Goal: Task Accomplishment & Management: Complete application form

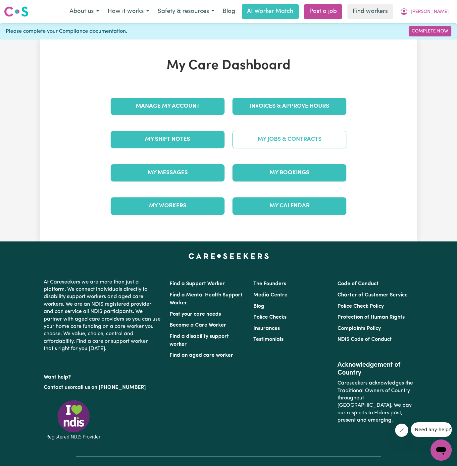
click at [297, 141] on link "My Jobs & Contracts" at bounding box center [290, 139] width 114 height 17
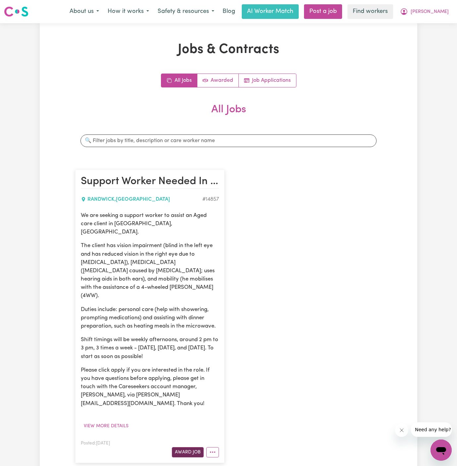
click at [192, 447] on button "Award Job" at bounding box center [188, 452] width 32 height 10
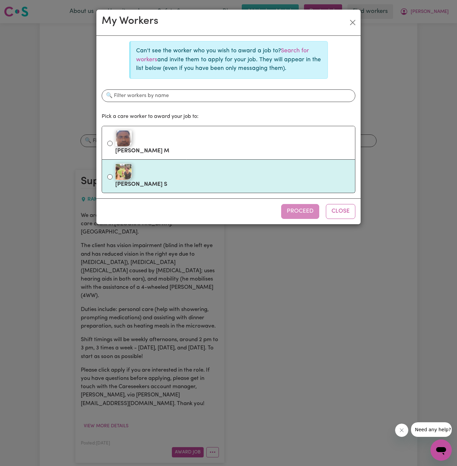
click at [228, 160] on li "[PERSON_NAME] S" at bounding box center [229, 176] width 254 height 33
click at [254, 181] on label "[PERSON_NAME] S" at bounding box center [232, 176] width 235 height 28
click at [113, 180] on input "[PERSON_NAME] S" at bounding box center [109, 176] width 5 height 5
radio input "true"
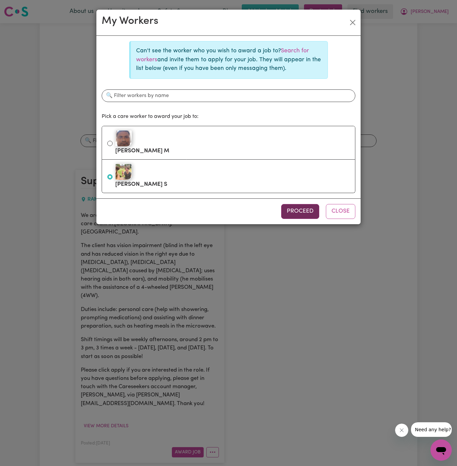
click at [299, 216] on button "Proceed" at bounding box center [300, 211] width 38 height 15
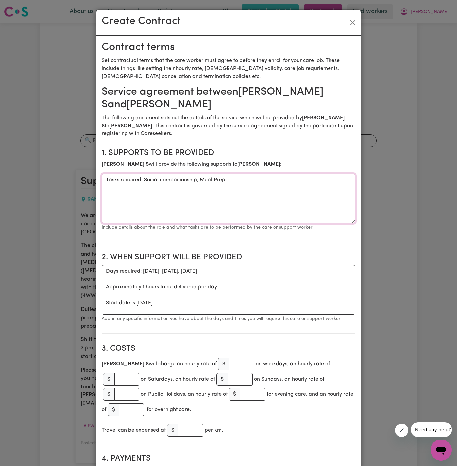
drag, startPoint x: 145, startPoint y: 179, endPoint x: 76, endPoint y: 179, distance: 69.3
click at [76, 179] on div "Create Contract Contract terms Set contractual terms that the care worker must …" at bounding box center [228, 233] width 457 height 466
type textarea "Social companionship, Meal Prep"
click at [195, 296] on textarea "Days required: [DATE], [DATE], [DATE] Approximately 1 hours to be delivered per…" at bounding box center [229, 290] width 254 height 50
drag, startPoint x: 102, startPoint y: 305, endPoint x: 97, endPoint y: 270, distance: 35.2
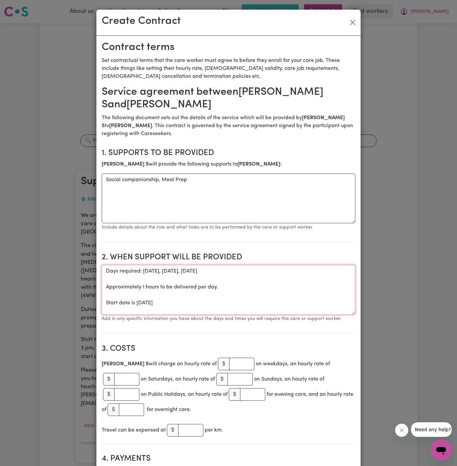
click at [191, 292] on textarea "Start date is [DATE]" at bounding box center [229, 290] width 254 height 50
click at [137, 269] on textarea "Start date is [DATE]" at bounding box center [229, 290] width 254 height 50
click at [159, 272] on textarea "Start date is [DATE]" at bounding box center [229, 290] width 254 height 50
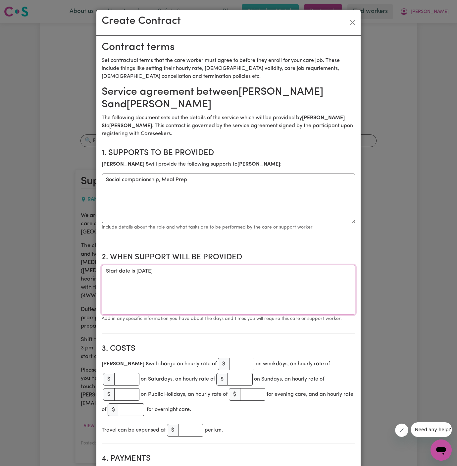
click at [213, 269] on textarea "Start date is [DATE]" at bounding box center [229, 290] width 254 height 50
type textarea "Start date is [DATE] from 2 pm to 4 pm"
click at [229, 363] on input "number" at bounding box center [241, 364] width 25 height 13
type input "50"
click at [245, 263] on section "2. When support will be provided When support will be provided Start date is [D…" at bounding box center [229, 291] width 254 height 86
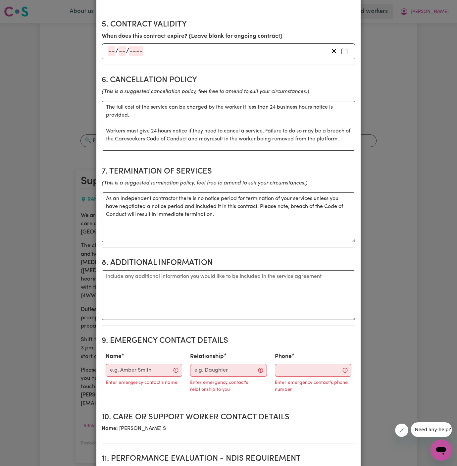
scroll to position [546, 0]
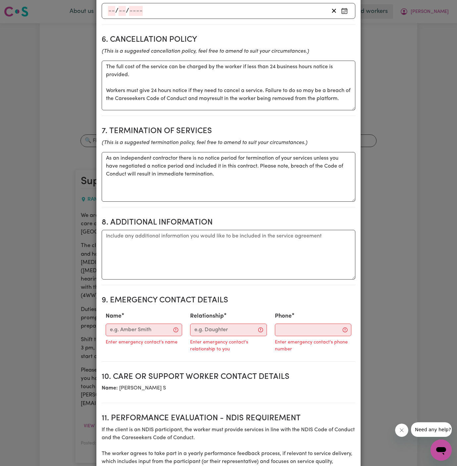
click at [247, 296] on h2 "9. Emergency Contact Details" at bounding box center [229, 301] width 254 height 10
click at [285, 239] on textarea "Additional information" at bounding box center [229, 255] width 254 height 50
click at [155, 233] on textarea "Additional information" at bounding box center [229, 255] width 254 height 50
paste textarea "[EMAIL_ADDRESS][DOMAIN_NAME]"
type textarea "[EMAIL_ADDRESS][DOMAIN_NAME]"
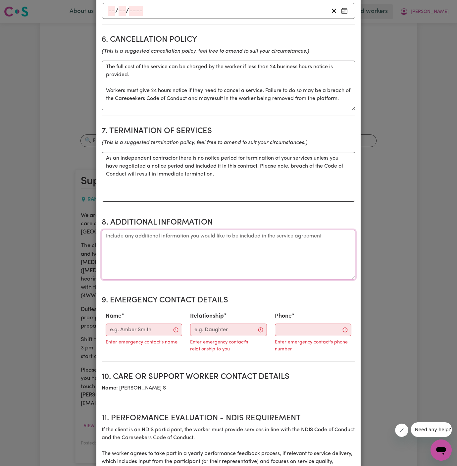
click at [165, 232] on textarea "Additional information" at bounding box center [229, 255] width 254 height 50
click at [161, 230] on textarea "Client's Address: Buildong F" at bounding box center [229, 255] width 254 height 50
click at [213, 213] on section "8. Additional Information Additional information Client's Address: Building F" at bounding box center [229, 249] width 254 height 73
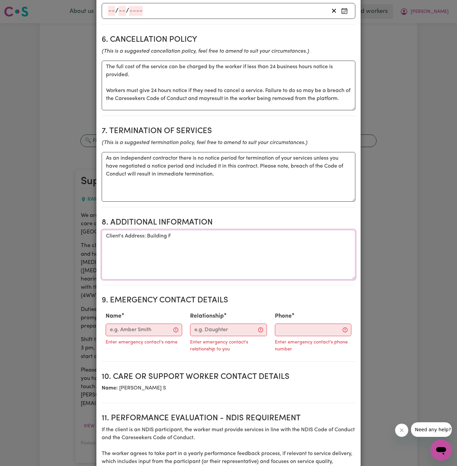
click at [213, 230] on textarea "Client's Address: Building F" at bounding box center [229, 255] width 254 height 50
type textarea "Client's Address: [GEOGRAPHIC_DATA][STREET_ADDRESS]"
click at [130, 324] on input "Name" at bounding box center [144, 330] width 77 height 13
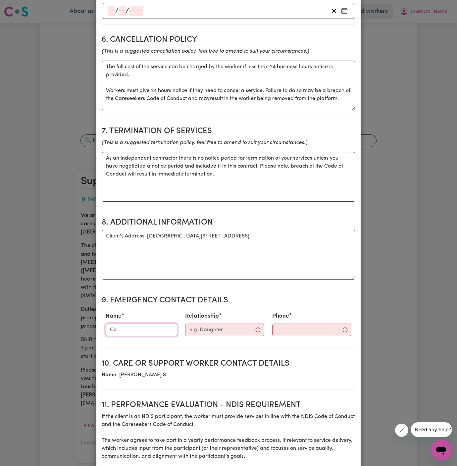
type input "C"
type input "Vitality Club"
click at [225, 310] on div "Relationship" at bounding box center [224, 324] width 87 height 29
click at [224, 324] on input "Relationship" at bounding box center [224, 330] width 79 height 13
type input "Case Manager"
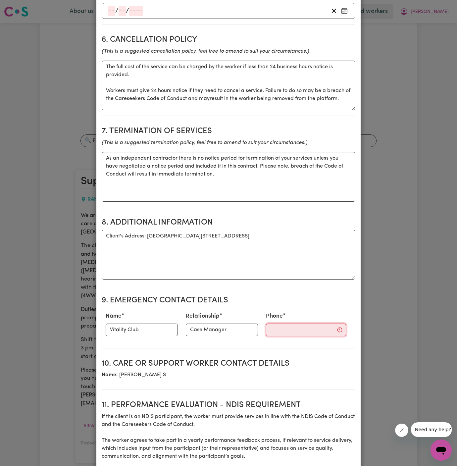
click at [300, 324] on input "Phone" at bounding box center [306, 330] width 80 height 13
paste input "281032037"
type input "281032037"
click at [200, 291] on section "9. Emergency Contact Details Name Vitality Club Relationship Case Manager Phone…" at bounding box center [229, 320] width 254 height 58
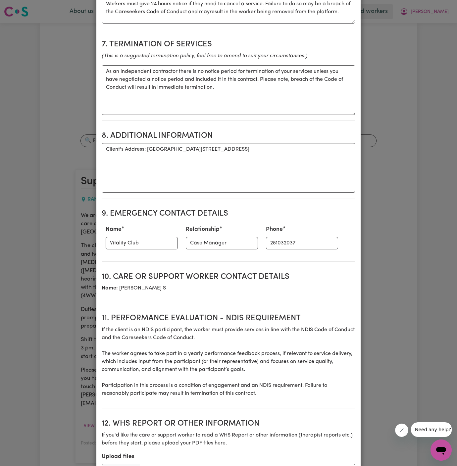
scroll to position [688, 0]
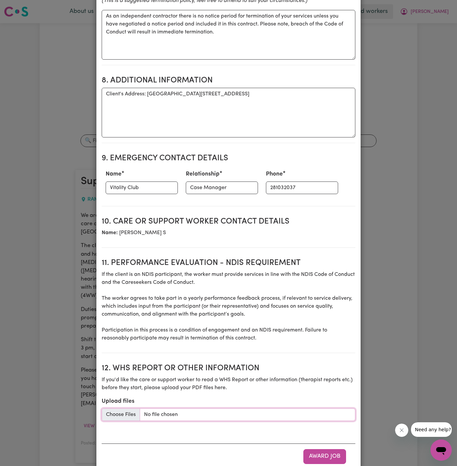
click at [123, 409] on input "Upload files" at bounding box center [229, 415] width 254 height 13
type input "C:\fakepath\Charles_Richmor_Care_Plan_20250807.docx"
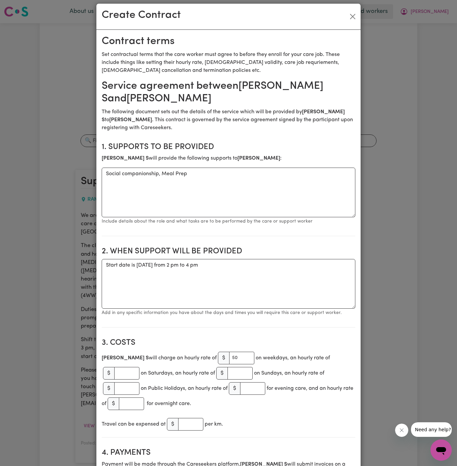
scroll to position [0, 0]
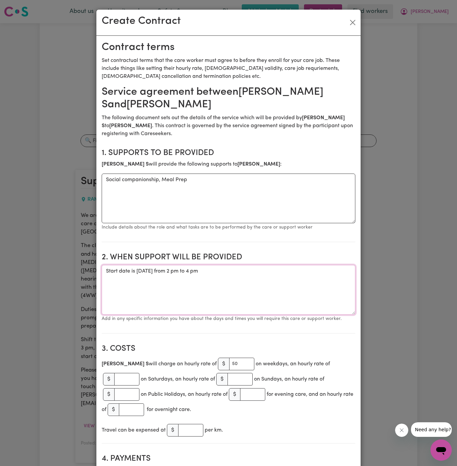
click at [266, 270] on textarea "Start date is [DATE] from 2 pm to 4 pm" at bounding box center [229, 290] width 254 height 50
click at [195, 278] on textarea "Start date is [DATE] from 2 pm to 4 pm Weekly [DATE], [DATE] and Froday frpm 2 …" at bounding box center [229, 290] width 254 height 50
click at [223, 285] on textarea "Start date is [DATE] from 2 pm to 4 pm Weekly [DATE], [DATE] and [DATE] frpm 2 …" at bounding box center [229, 290] width 254 height 50
click at [210, 280] on textarea "Start date is [DATE] from 2 pm to 4 pm Weekly [DATE], [DATE] and [DATE] frpm 2 …" at bounding box center [229, 290] width 254 height 50
click at [236, 283] on textarea "Start date is [DATE] from 2 pm to 4 pm Weekly [DATE], [DATE] and [DATE] from 2 …" at bounding box center [229, 290] width 254 height 50
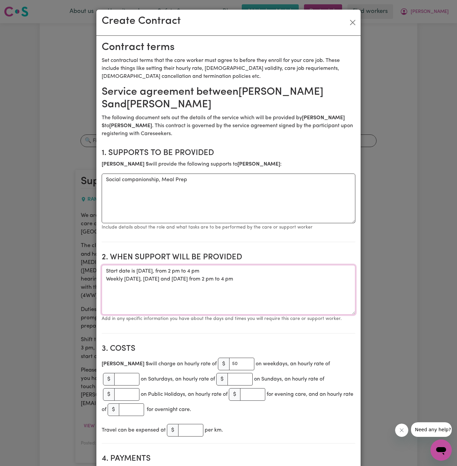
click at [258, 290] on textarea "Start date is [DATE], from 2 pm to 4 pm Weekly [DATE], [DATE] and [DATE] from 2…" at bounding box center [229, 290] width 254 height 50
type textarea "Start date is [DATE], from 2 pm to 4 pm Weekly [DATE], [DATE] and [DATE] from 2…"
click at [215, 188] on textarea "Social companionship, Meal Prep" at bounding box center [229, 199] width 254 height 50
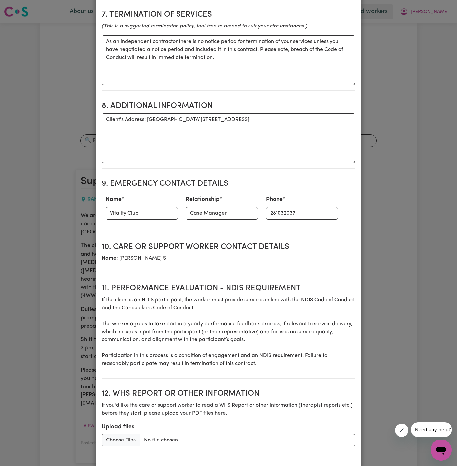
scroll to position [688, 0]
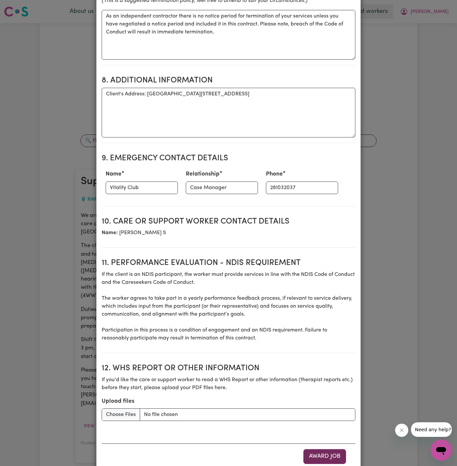
click at [327, 449] on button "Award Job" at bounding box center [325, 456] width 43 height 15
type textarea "Tasks required: Social companionship, Meal Prep"
type textarea "Days required: [DATE], [DATE], [DATE] Approximately 1 hours to be delivered per…"
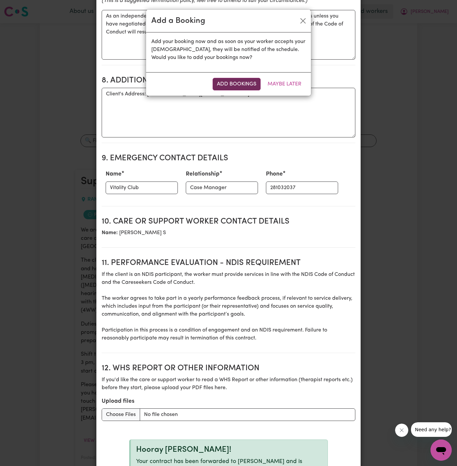
click at [251, 83] on button "Add Bookings" at bounding box center [237, 84] width 48 height 13
type textarea "Tasks required: Social companionship, Meal Prep"
type textarea "Days required: [DATE], [DATE], [DATE] Approximately 1 hours to be delivered per…"
type textarea "The full cost of the service can be charged by the worker if less than 24 busin…"
type textarea "As an independent contractor there is no notice period for termination of your …"
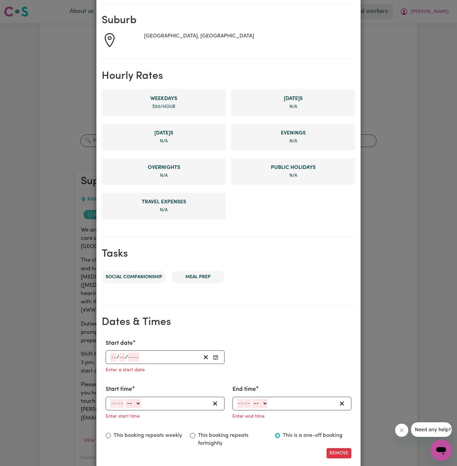
scroll to position [152, 0]
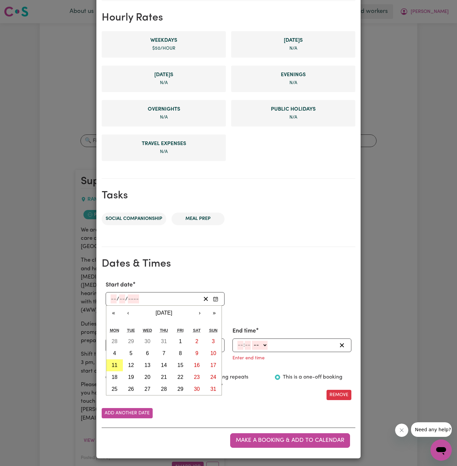
click at [113, 299] on input "number" at bounding box center [114, 299] width 6 height 9
click at [116, 360] on button "11" at bounding box center [114, 366] width 17 height 12
type input "[DATE]"
type input "11"
type input "8"
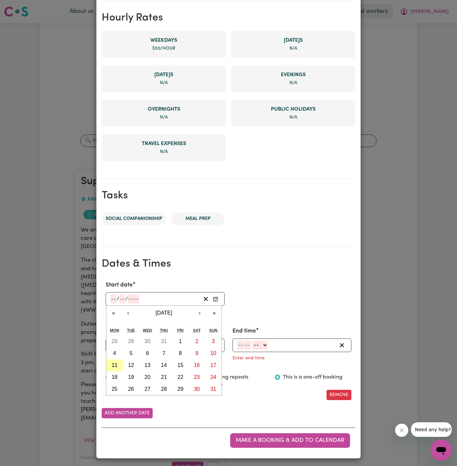
type input "2025"
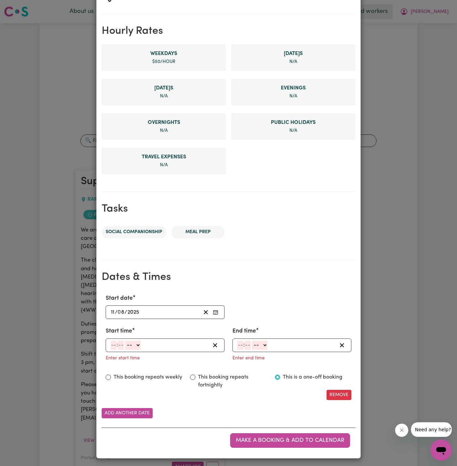
click at [114, 347] on input "number" at bounding box center [114, 345] width 6 height 9
type input "2"
type input "0"
click at [135, 346] on select "-- AM PM" at bounding box center [132, 345] width 16 height 9
select select "am"
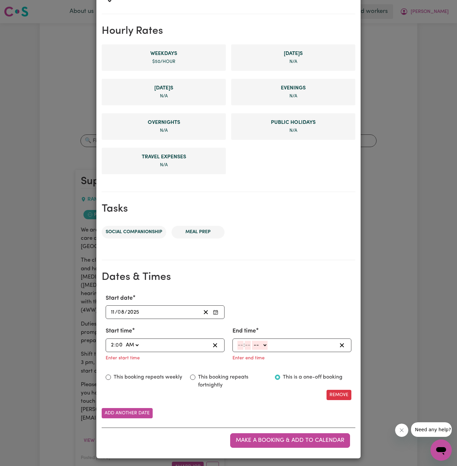
type input "02:00"
click at [132, 345] on select "AM PM" at bounding box center [132, 345] width 16 height 9
select select "pm"
type input "14:00"
click at [239, 344] on input "number" at bounding box center [241, 345] width 6 height 9
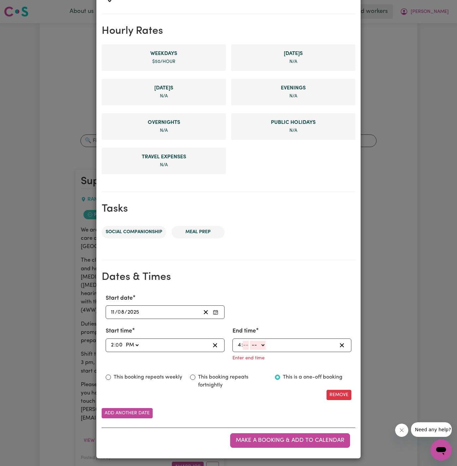
type input "4"
type input "00"
click at [267, 345] on select "-- AM PM" at bounding box center [260, 345] width 16 height 9
select select "pm"
type input "16:00"
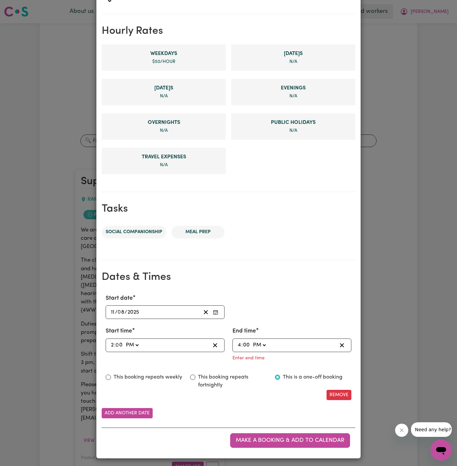
type input "0"
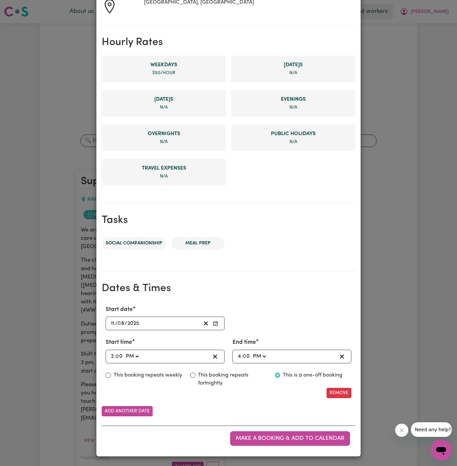
scroll to position [125, 0]
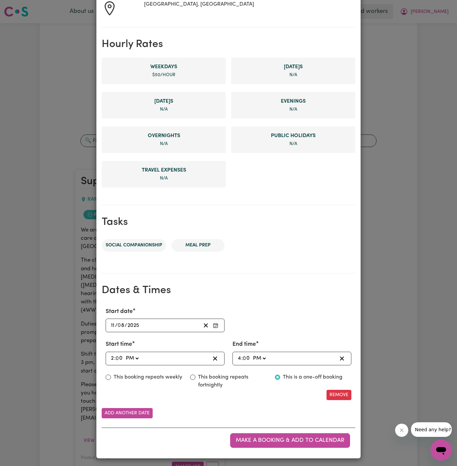
click at [147, 376] on label "This booking repeats weekly" at bounding box center [148, 378] width 69 height 8
click at [111, 376] on input "This booking repeats weekly" at bounding box center [108, 377] width 5 height 5
radio input "true"
click at [132, 413] on button "Add another date" at bounding box center [127, 413] width 51 height 10
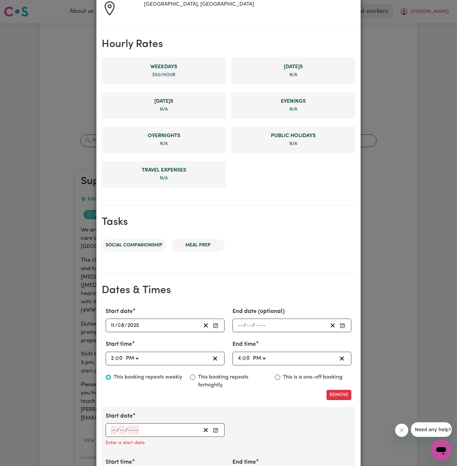
scroll to position [188, 0]
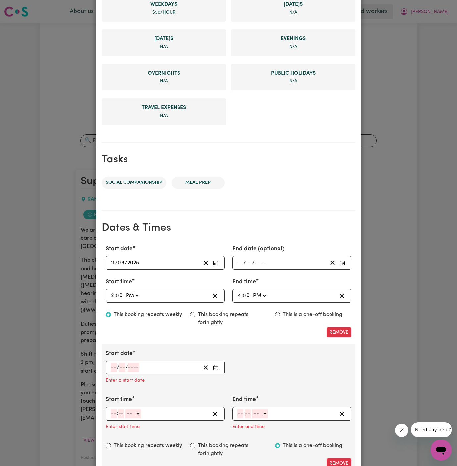
click at [115, 366] on input "number" at bounding box center [114, 367] width 6 height 9
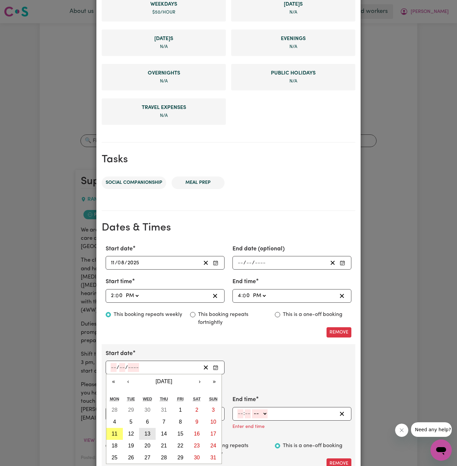
click at [150, 432] on button "13" at bounding box center [147, 434] width 17 height 12
type input "[DATE]"
type input "13"
type input "8"
type input "2025"
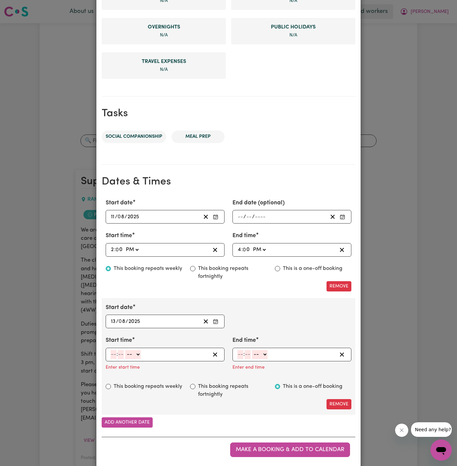
scroll to position [243, 0]
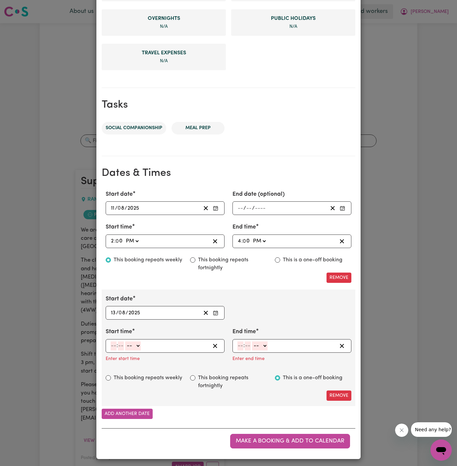
click at [112, 343] on input "number" at bounding box center [114, 346] width 6 height 9
click at [112, 343] on input "2" at bounding box center [113, 346] width 4 height 9
type input "12"
type input "0"
click at [136, 343] on select "-- AM PM" at bounding box center [134, 346] width 16 height 9
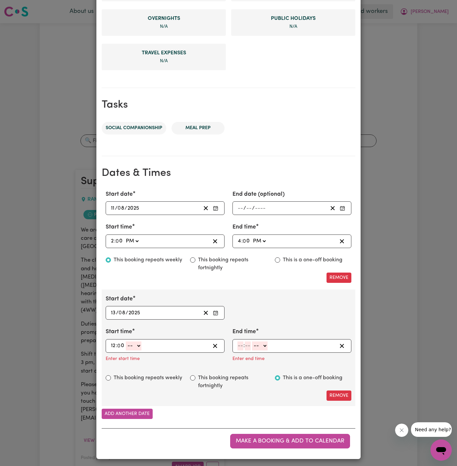
select select "pm"
click at [113, 342] on input "12" at bounding box center [113, 346] width 5 height 9
type input "14:00"
type input "2"
click at [241, 344] on input "number" at bounding box center [241, 346] width 6 height 9
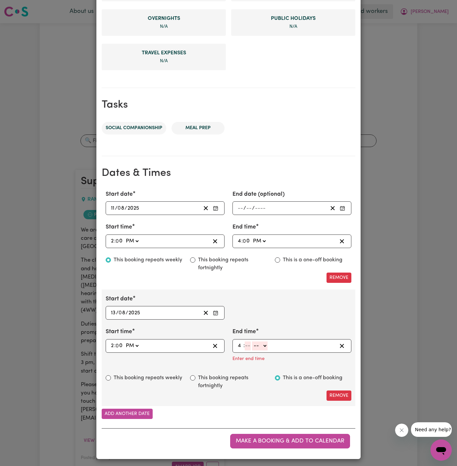
type input "4"
type input "00"
click at [264, 344] on select "-- AM PM" at bounding box center [260, 346] width 16 height 9
select select "pm"
type input "16:00"
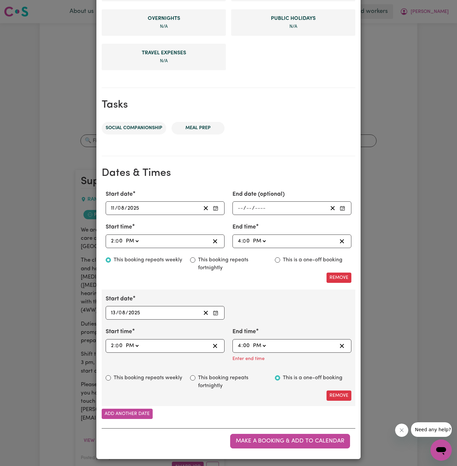
type input "0"
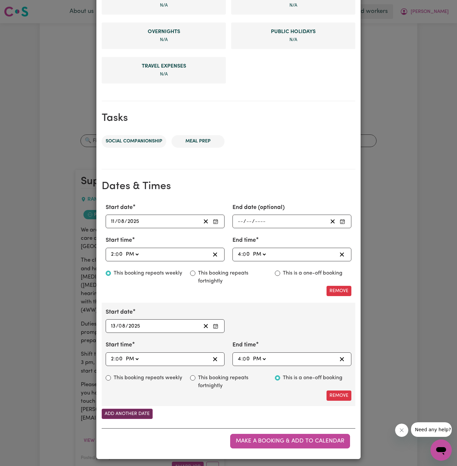
click at [127, 414] on button "Add another date" at bounding box center [127, 414] width 51 height 10
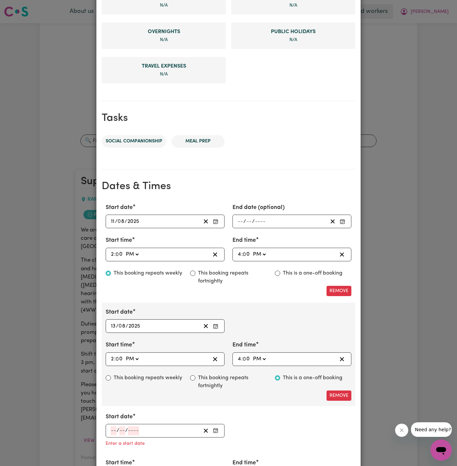
scroll to position [360, 0]
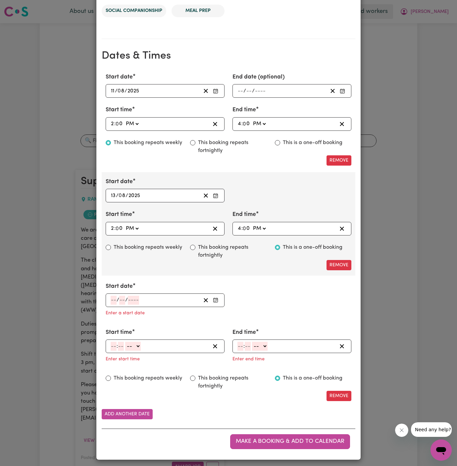
click at [111, 299] on input "number" at bounding box center [114, 300] width 6 height 9
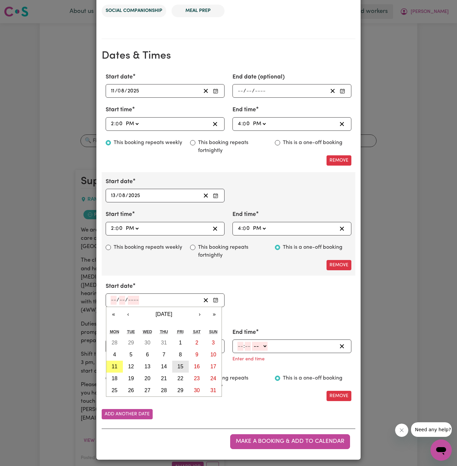
click at [178, 366] on abbr "15" at bounding box center [181, 367] width 6 height 6
type input "[DATE]"
type input "15"
type input "8"
type input "2025"
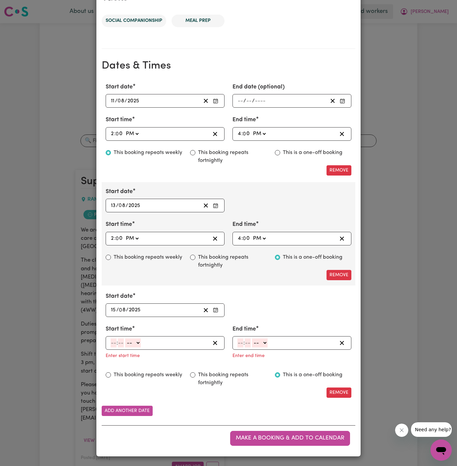
scroll to position [347, 0]
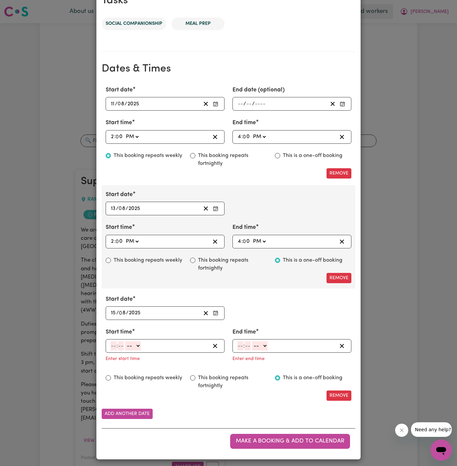
click at [112, 344] on input "number" at bounding box center [114, 346] width 6 height 9
type input "2"
type input "00"
click at [133, 344] on select "-- AM PM" at bounding box center [132, 346] width 16 height 9
select select "pm"
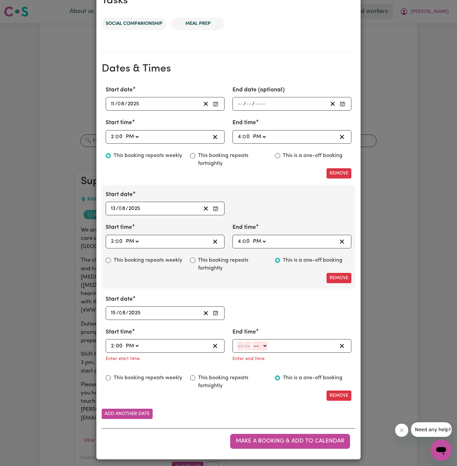
type input "14:00"
type input "0"
click at [239, 346] on input "number" at bounding box center [241, 346] width 6 height 9
type input "4"
type input "00"
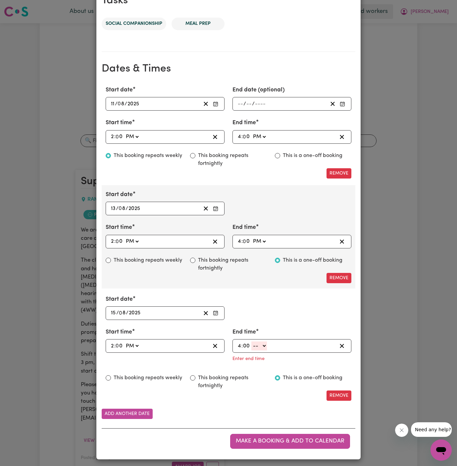
click at [266, 345] on select "-- AM PM" at bounding box center [260, 346] width 16 height 9
select select "pm"
type input "16:00"
type input "0"
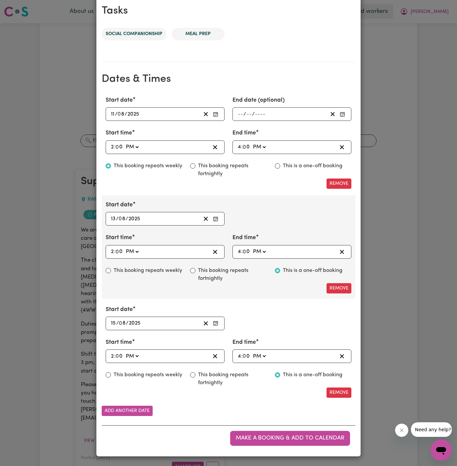
scroll to position [333, 0]
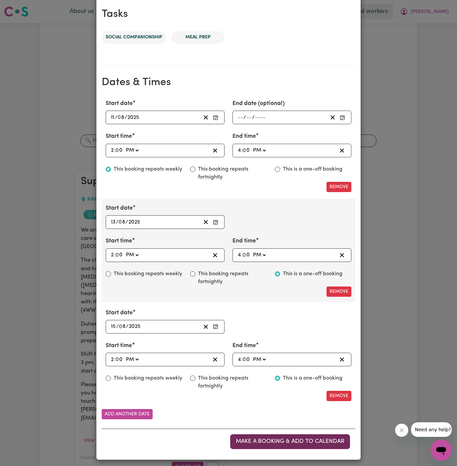
click at [292, 439] on span "Make a booking & add to calendar" at bounding box center [290, 442] width 109 height 6
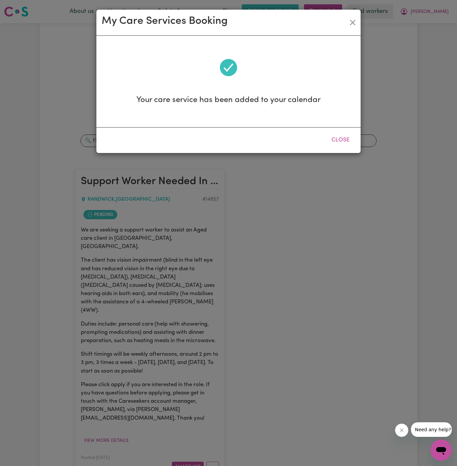
scroll to position [0, 0]
click at [351, 137] on button "Close" at bounding box center [340, 140] width 29 height 15
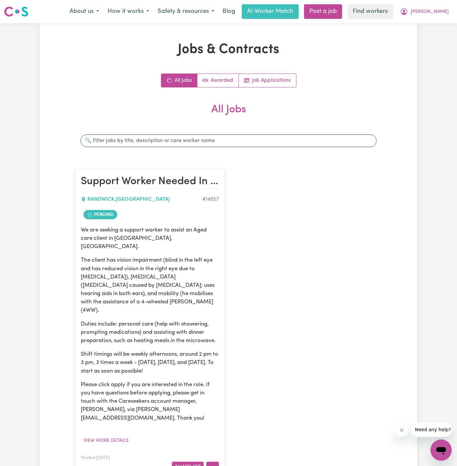
click at [212, 464] on icon "More options" at bounding box center [212, 467] width 7 height 7
click at [240, 379] on link "View/Edit Contract" at bounding box center [239, 385] width 64 height 13
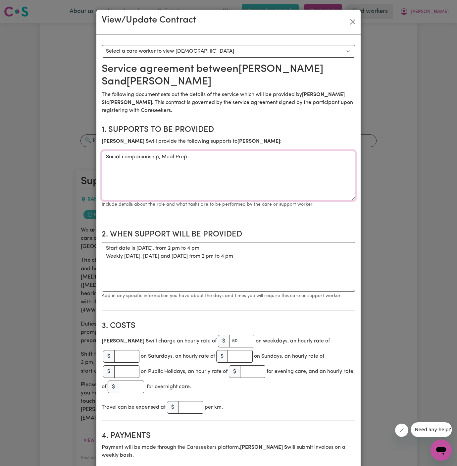
click at [229, 153] on textarea "Social companionship, Meal Prep" at bounding box center [229, 176] width 254 height 50
click at [229, 156] on textarea "Social companionship, Meal Prep" at bounding box center [229, 176] width 254 height 50
paste textarea "showering, prompting medications"
drag, startPoint x: 210, startPoint y: 156, endPoint x: 303, endPoint y: 188, distance: 97.8
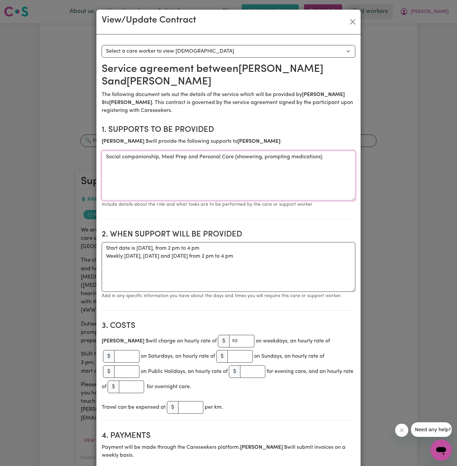
click at [303, 188] on textarea "Social companionship, Meal Prep and Personal Care (showering, prompting medicat…" at bounding box center [229, 176] width 254 height 50
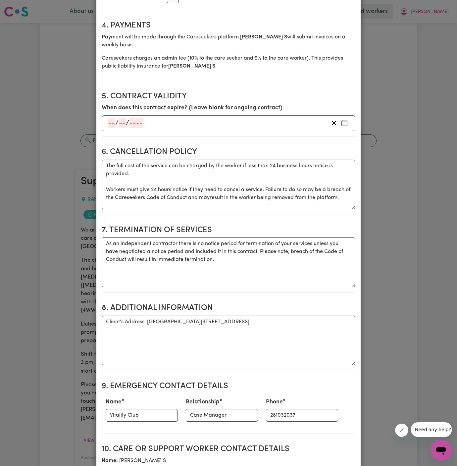
scroll to position [686, 0]
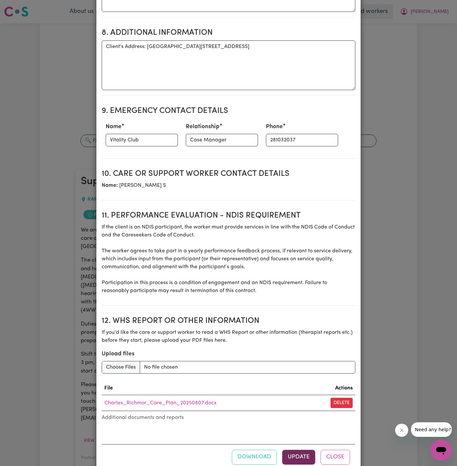
click at [299, 450] on button "Update" at bounding box center [298, 457] width 33 height 15
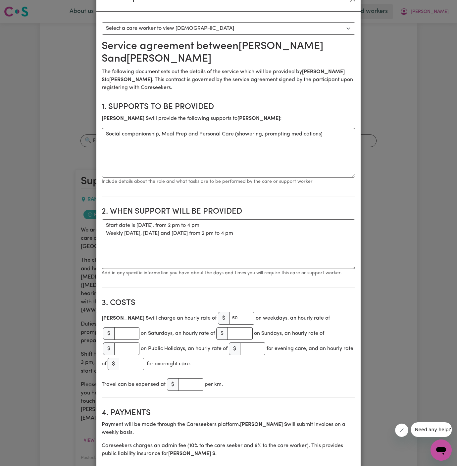
scroll to position [0, 0]
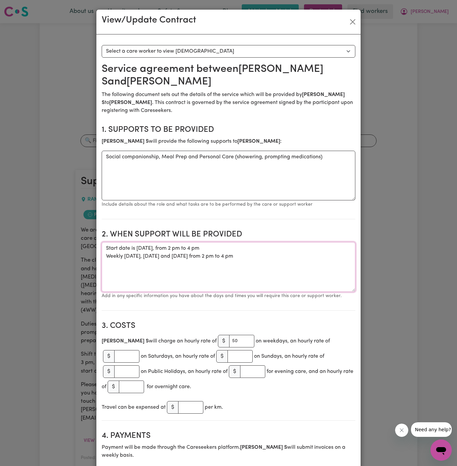
click at [251, 263] on textarea "Start date is [DATE], from 2 pm to 4 pm Weekly [DATE], [DATE] and [DATE] from 2…" at bounding box center [229, 267] width 254 height 50
drag, startPoint x: 265, startPoint y: 262, endPoint x: 99, endPoint y: 248, distance: 167.3
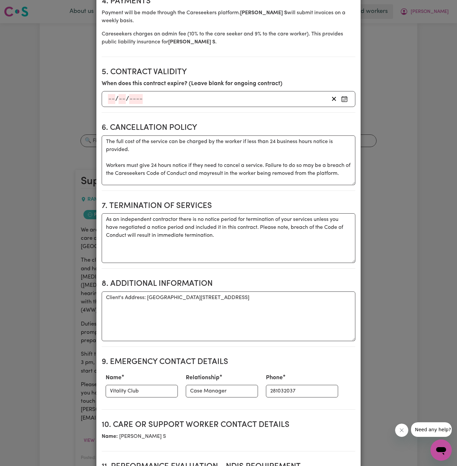
scroll to position [469, 0]
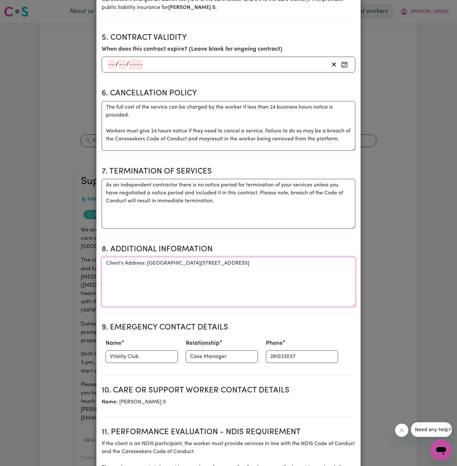
drag, startPoint x: 148, startPoint y: 248, endPoint x: 297, endPoint y: 250, distance: 148.8
click at [297, 257] on textarea "Client's Address: [GEOGRAPHIC_DATA][STREET_ADDRESS]" at bounding box center [229, 282] width 254 height 50
drag, startPoint x: 297, startPoint y: 250, endPoint x: 275, endPoint y: 248, distance: 22.6
click at [275, 257] on textarea "Client's Address: [GEOGRAPHIC_DATA][STREET_ADDRESS]" at bounding box center [229, 282] width 254 height 50
drag, startPoint x: 275, startPoint y: 247, endPoint x: 147, endPoint y: 245, distance: 127.3
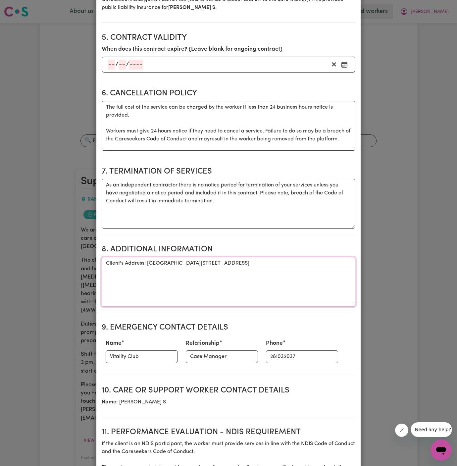
click at [147, 257] on textarea "Client's Address: [GEOGRAPHIC_DATA][STREET_ADDRESS]" at bounding box center [229, 282] width 254 height 50
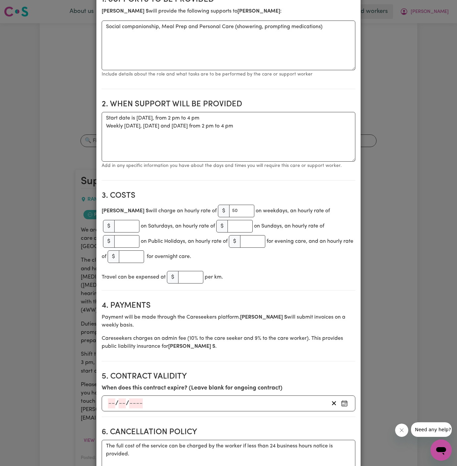
scroll to position [0, 0]
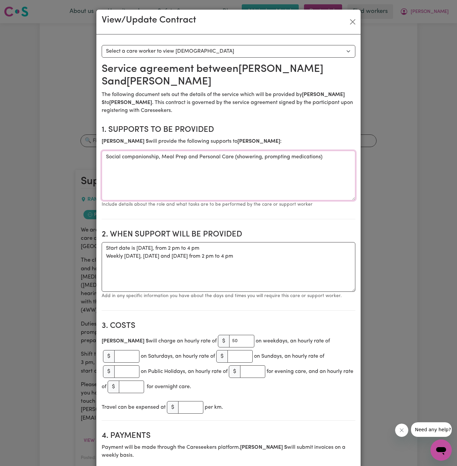
click at [165, 158] on textarea "Social companionship, Meal Prep and Personal Care (showering, prompting medicat…" at bounding box center [229, 176] width 254 height 50
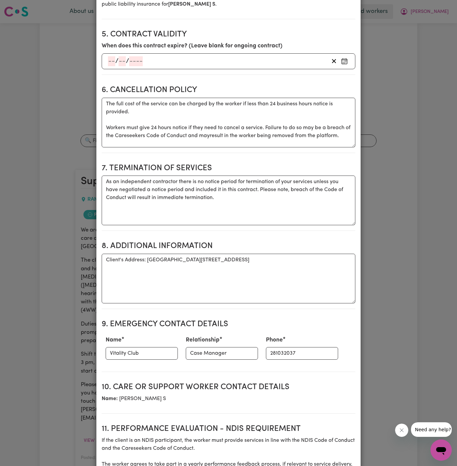
scroll to position [686, 0]
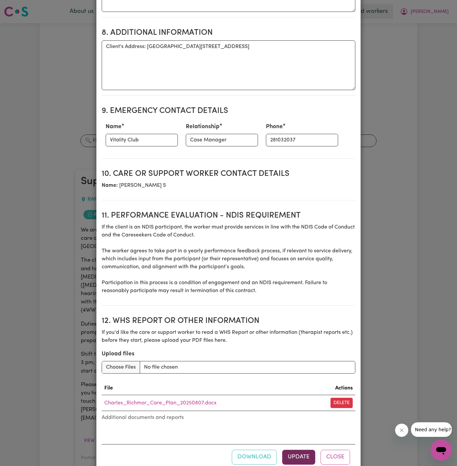
type textarea "Social companionship, Meal Prep, and Personal Care (showering, prompting medica…"
click at [295, 450] on button "Update" at bounding box center [298, 457] width 33 height 15
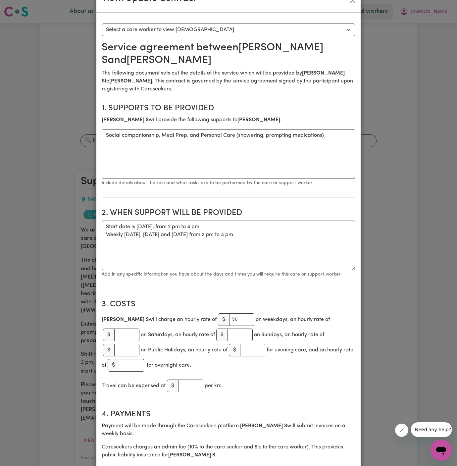
scroll to position [0, 0]
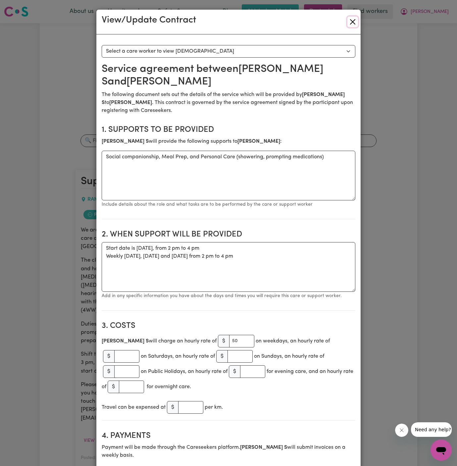
click at [353, 23] on button "Close" at bounding box center [353, 22] width 11 height 11
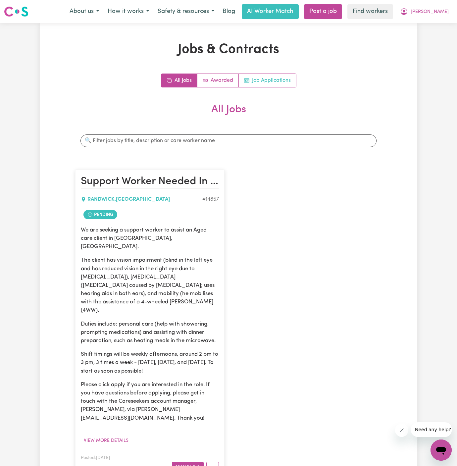
click at [289, 80] on link "Job Applications" at bounding box center [267, 80] width 57 height 13
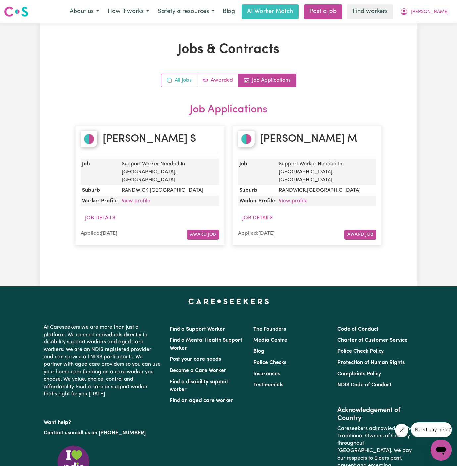
click at [168, 83] on icon "All jobs" at bounding box center [169, 80] width 5 height 5
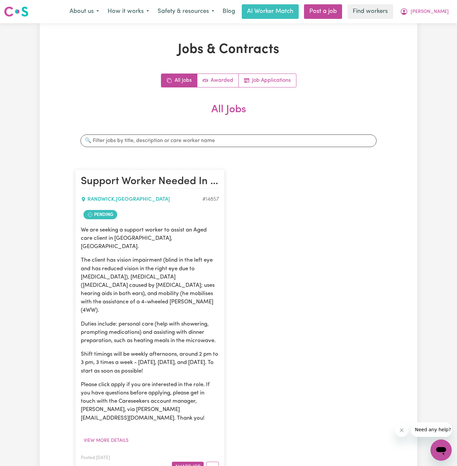
click at [144, 296] on p "The client has vision impairment (blind in the left eye and has reduced vision …" at bounding box center [150, 285] width 138 height 58
click at [215, 464] on icon "More options" at bounding box center [212, 467] width 7 height 7
click at [177, 300] on div "We are seeking a support worker to assist an Aged care client in [GEOGRAPHIC_DA…" at bounding box center [150, 324] width 138 height 197
click at [106, 264] on p "The client has vision impairment (blind in the left eye and has reduced vision …" at bounding box center [150, 285] width 138 height 58
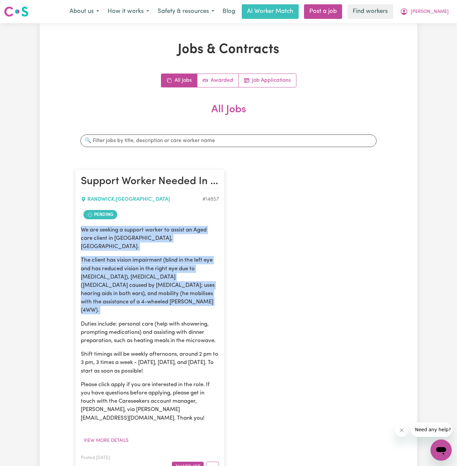
drag, startPoint x: 82, startPoint y: 230, endPoint x: 172, endPoint y: 341, distance: 143.4
click at [172, 341] on div "We are seeking a support worker to assist an Aged care client in [GEOGRAPHIC_DA…" at bounding box center [150, 324] width 138 height 197
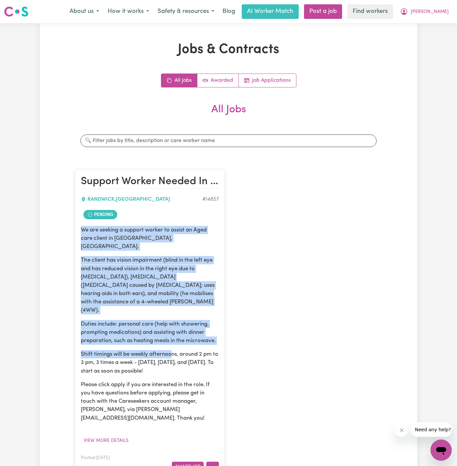
click at [216, 462] on button "More options" at bounding box center [212, 467] width 13 height 10
click at [237, 405] on link "Hide Job" at bounding box center [239, 411] width 64 height 13
click at [112, 436] on button "View more details" at bounding box center [106, 441] width 51 height 10
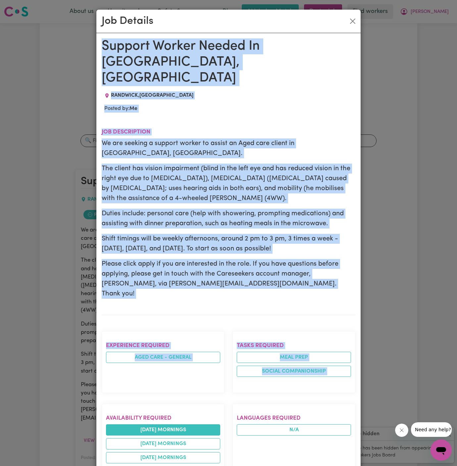
drag, startPoint x: 101, startPoint y: 43, endPoint x: 129, endPoint y: 391, distance: 349.1
click at [129, 391] on div "Support Worker Needed In [GEOGRAPHIC_DATA], [GEOGRAPHIC_DATA] [GEOGRAPHIC_DATA]…" at bounding box center [228, 404] width 264 height 743
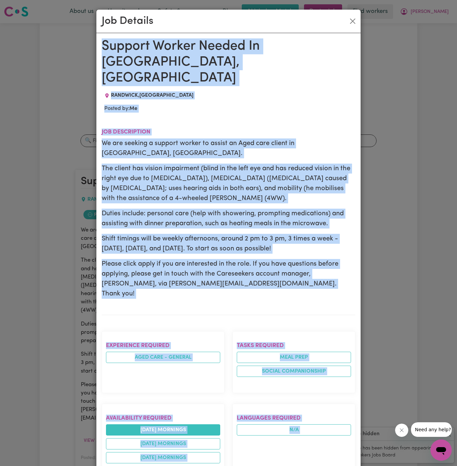
scroll to position [246, 0]
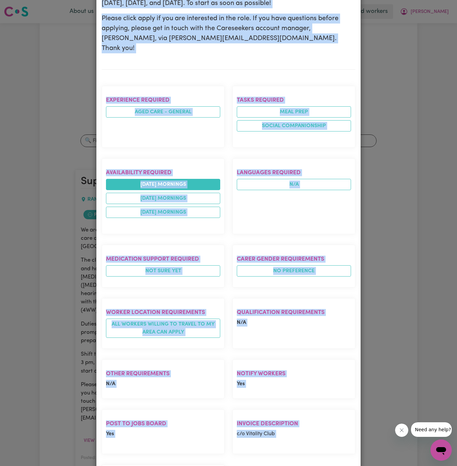
copy div "Support Worker Needed In [GEOGRAPHIC_DATA], [GEOGRAPHIC_DATA] [GEOGRAPHIC_DATA]…"
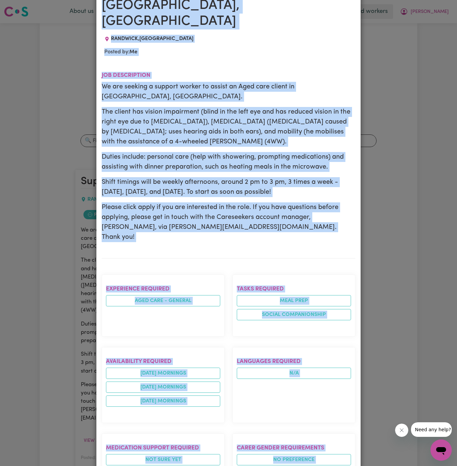
scroll to position [0, 0]
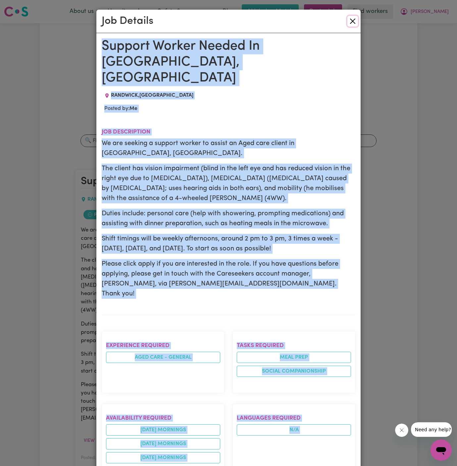
click at [353, 25] on button "Close" at bounding box center [353, 21] width 11 height 11
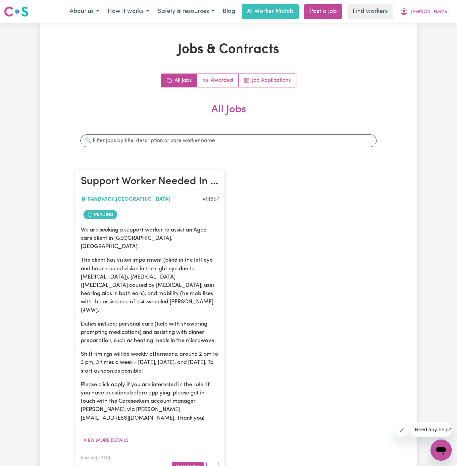
click at [383, 258] on div "Support Worker Needed In [GEOGRAPHIC_DATA], [GEOGRAPHIC_DATA] [GEOGRAPHIC_DATA]…" at bounding box center [228, 323] width 315 height 321
click at [215, 464] on icon "More options" at bounding box center [212, 467] width 7 height 7
click at [243, 405] on link "Hide Job" at bounding box center [239, 411] width 64 height 13
click at [342, 11] on link "Post a job" at bounding box center [323, 11] width 38 height 15
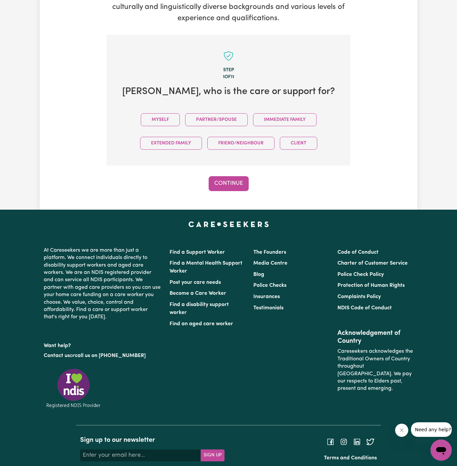
scroll to position [165, 0]
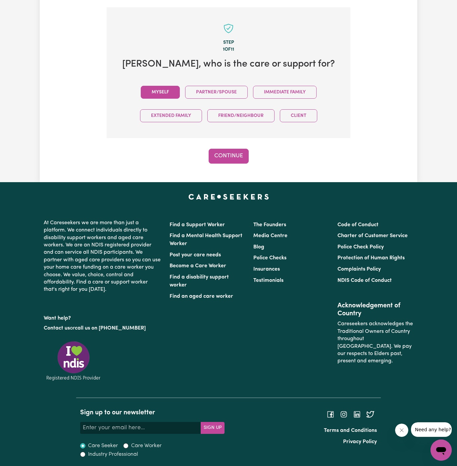
click at [163, 93] on button "Myself" at bounding box center [160, 92] width 39 height 13
click at [226, 153] on button "Continue" at bounding box center [229, 156] width 40 height 15
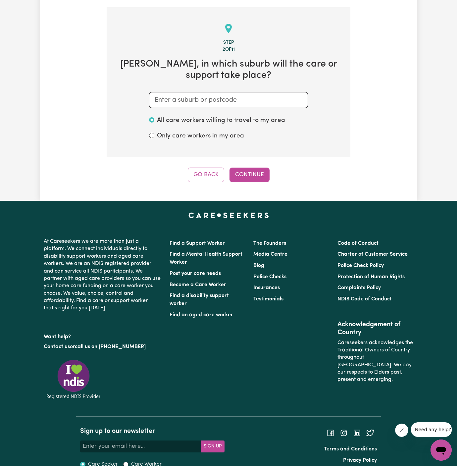
scroll to position [172, 0]
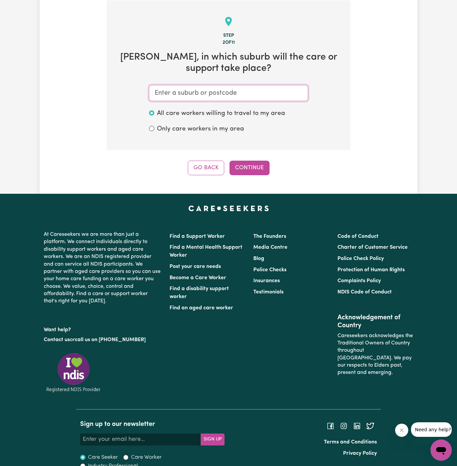
click at [245, 95] on input "text" at bounding box center [228, 93] width 159 height 16
paste input "Randwick"
type input "Randwick"
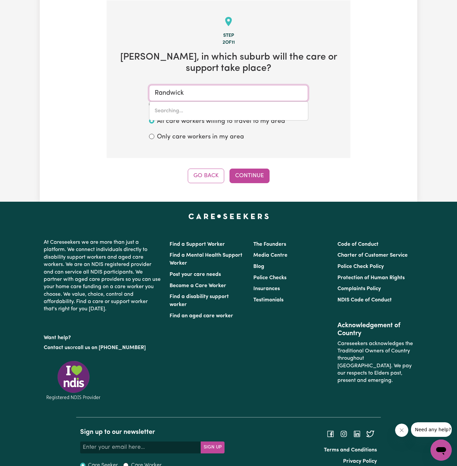
type input "[GEOGRAPHIC_DATA], [GEOGRAPHIC_DATA], 2031"
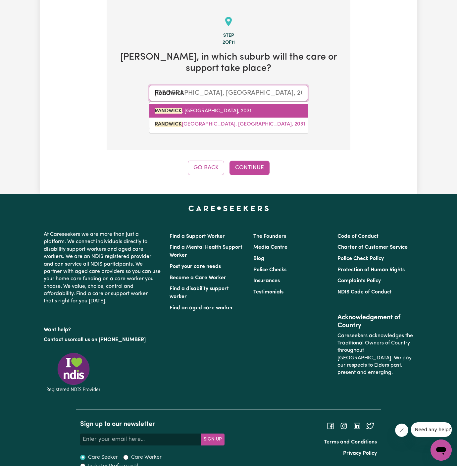
click at [219, 108] on span "[GEOGRAPHIC_DATA] , [GEOGRAPHIC_DATA], 2031" at bounding box center [203, 110] width 97 height 5
type input "[GEOGRAPHIC_DATA], [GEOGRAPHIC_DATA], 2031"
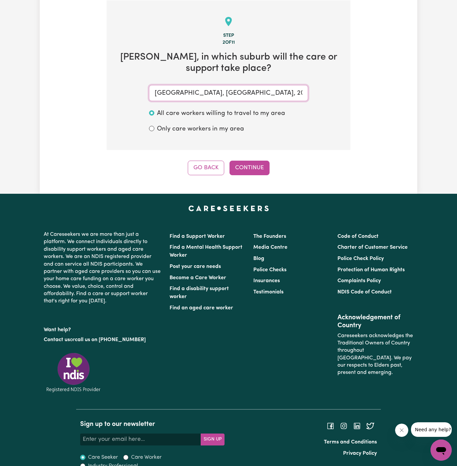
type input "[GEOGRAPHIC_DATA], [GEOGRAPHIC_DATA], 2031"
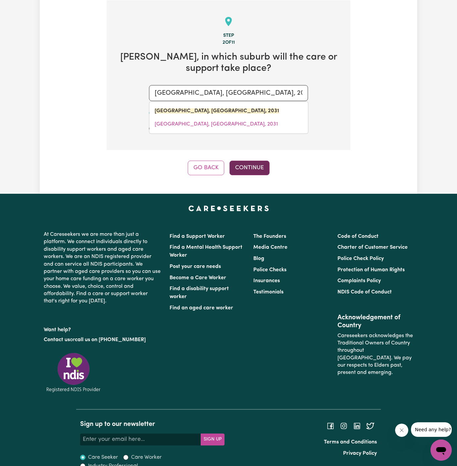
click at [245, 166] on button "Continue" at bounding box center [250, 168] width 40 height 15
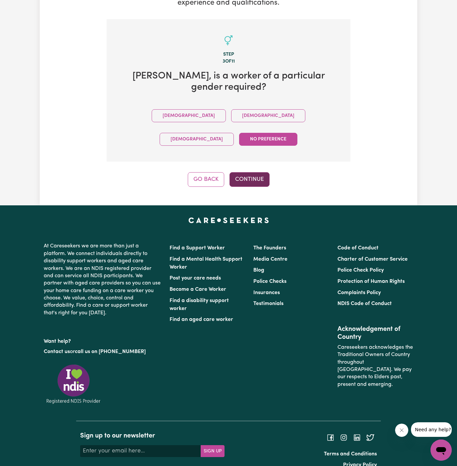
click at [246, 172] on button "Continue" at bounding box center [250, 179] width 40 height 15
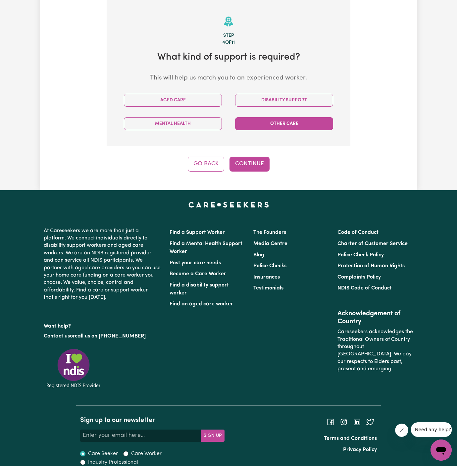
scroll to position [172, 0]
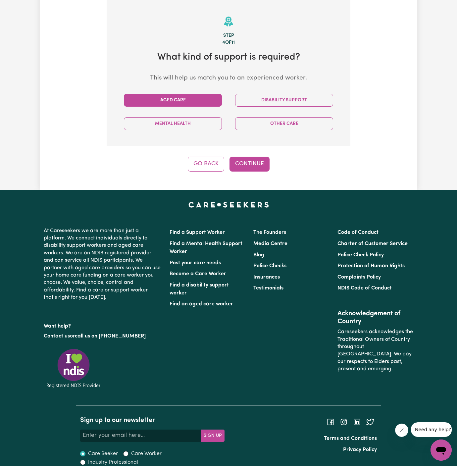
click at [186, 100] on button "Aged Care" at bounding box center [173, 100] width 98 height 13
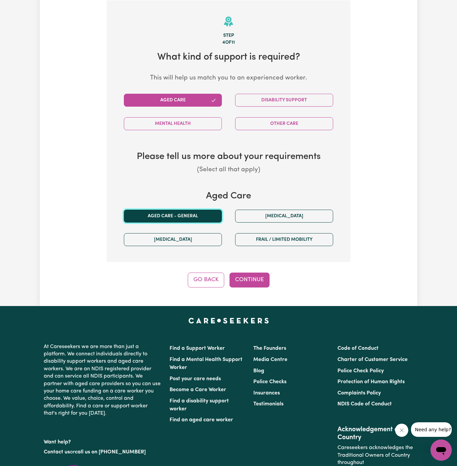
click at [176, 217] on button "Aged care - General" at bounding box center [173, 216] width 98 height 13
click at [261, 279] on button "Continue" at bounding box center [250, 280] width 40 height 15
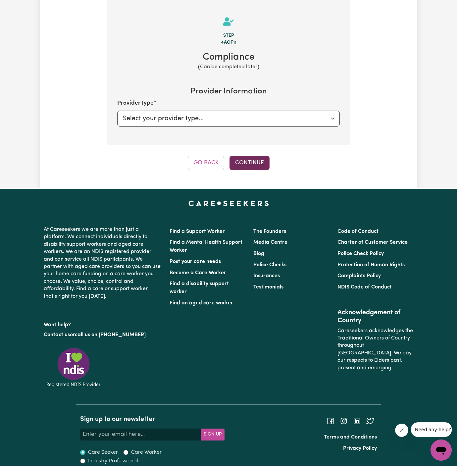
click at [267, 164] on button "Continue" at bounding box center [250, 163] width 40 height 15
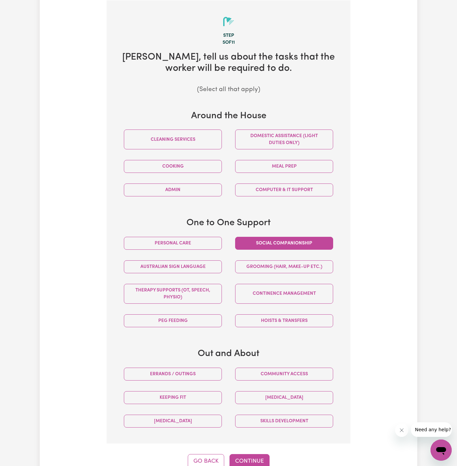
drag, startPoint x: 213, startPoint y: 240, endPoint x: 261, endPoint y: 240, distance: 47.7
click at [214, 240] on button "Personal care" at bounding box center [173, 243] width 98 height 13
click at [261, 240] on button "Social companionship" at bounding box center [284, 243] width 98 height 13
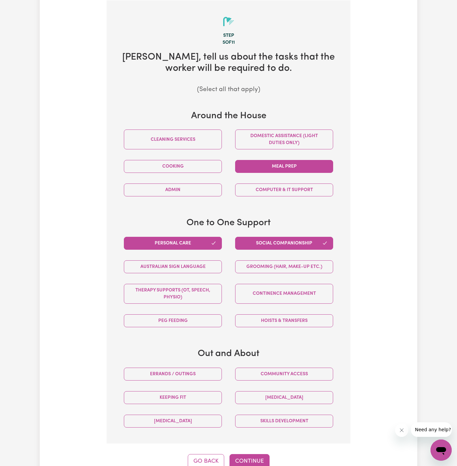
click at [280, 170] on button "Meal prep" at bounding box center [284, 166] width 98 height 13
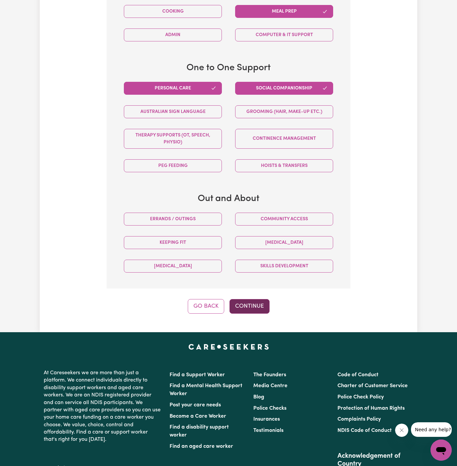
click at [257, 304] on button "Continue" at bounding box center [250, 306] width 40 height 15
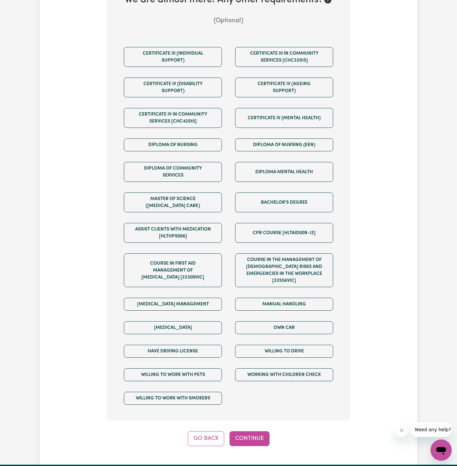
scroll to position [288, 0]
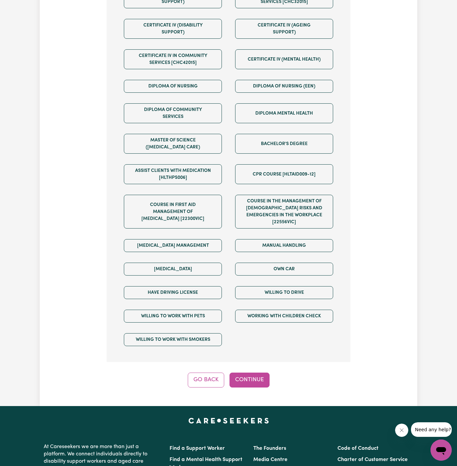
click at [259, 381] on div "Tell us your care and support requirements Welcome to Careseekers. We are excit…" at bounding box center [229, 70] width 378 height 671
click at [258, 373] on button "Continue" at bounding box center [250, 380] width 40 height 15
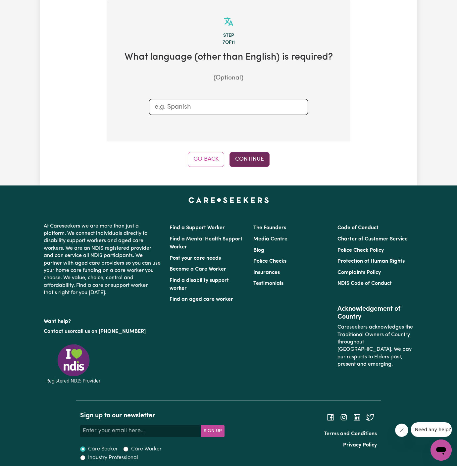
click at [246, 156] on button "Continue" at bounding box center [250, 159] width 40 height 15
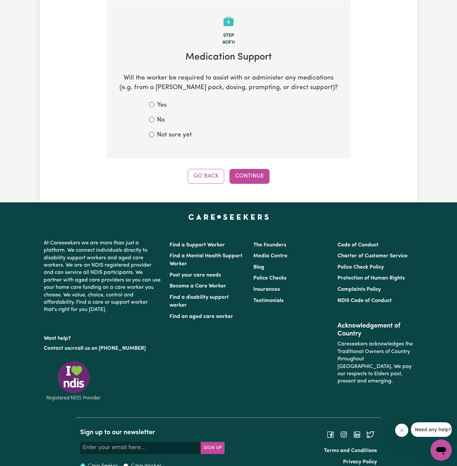
click at [156, 120] on div "No" at bounding box center [228, 121] width 159 height 10
click at [168, 134] on label "Not sure yet" at bounding box center [174, 136] width 35 height 10
click at [154, 134] on input "Not sure yet" at bounding box center [151, 134] width 5 height 5
radio input "true"
click at [249, 175] on button "Continue" at bounding box center [250, 176] width 40 height 15
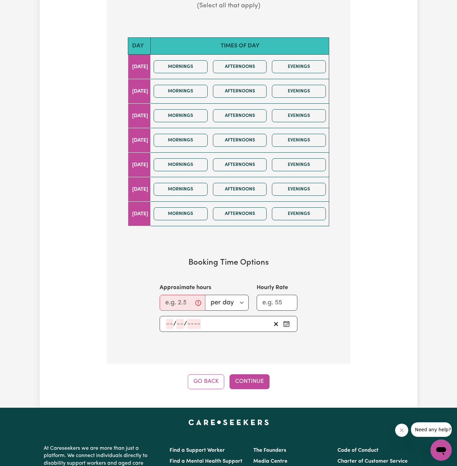
scroll to position [272, 0]
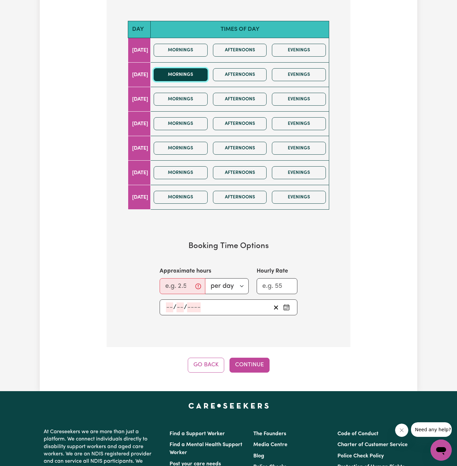
click at [202, 77] on button "Mornings" at bounding box center [181, 74] width 54 height 13
click at [262, 76] on button "Afternoons" at bounding box center [240, 74] width 54 height 13
click at [194, 75] on button "Mornings" at bounding box center [181, 74] width 54 height 13
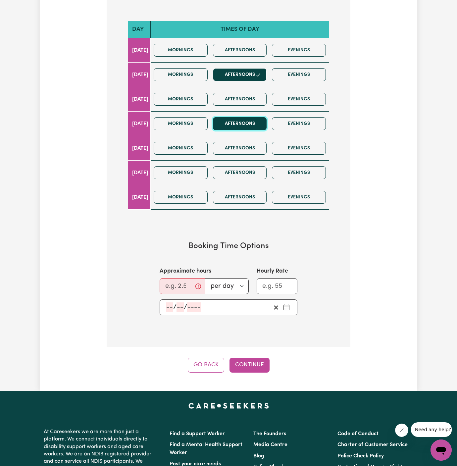
click at [248, 120] on button "Afternoons" at bounding box center [240, 123] width 54 height 13
click at [171, 282] on input "Approximate hours" at bounding box center [183, 286] width 46 height 16
type input "2"
click at [166, 305] on input "number" at bounding box center [169, 308] width 7 height 10
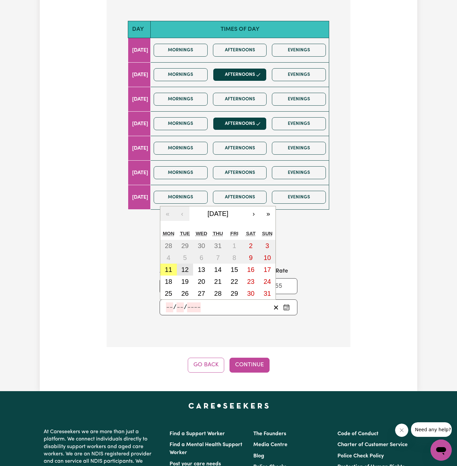
click at [187, 267] on abbr "12" at bounding box center [184, 269] width 7 height 7
type input "[DATE]"
type input "12"
type input "8"
type input "2025"
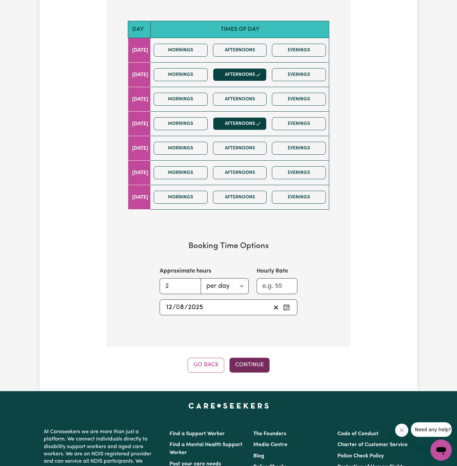
click at [241, 358] on button "Continue" at bounding box center [250, 365] width 40 height 15
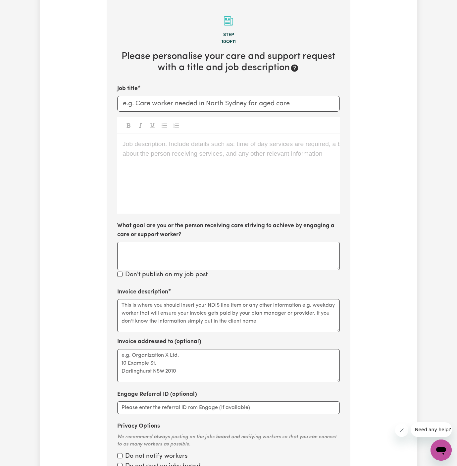
scroll to position [172, 0]
click at [161, 157] on div "Job description. Include details such as: time of day services are required, a …" at bounding box center [228, 175] width 223 height 80
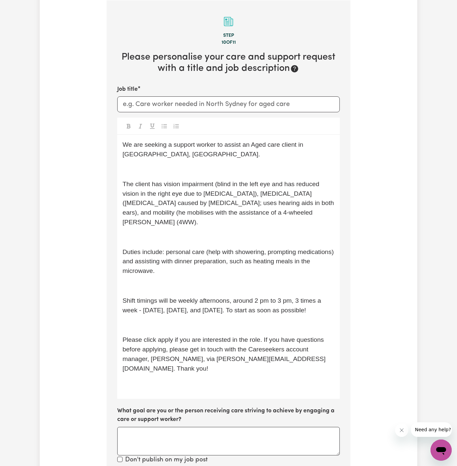
click at [165, 163] on div "We are seeking a support worker to assist an Aged care client in [GEOGRAPHIC_DA…" at bounding box center [228, 267] width 223 height 264
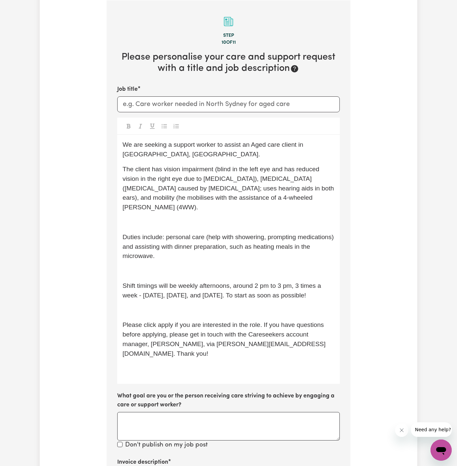
click at [165, 218] on p "﻿" at bounding box center [229, 223] width 212 height 10
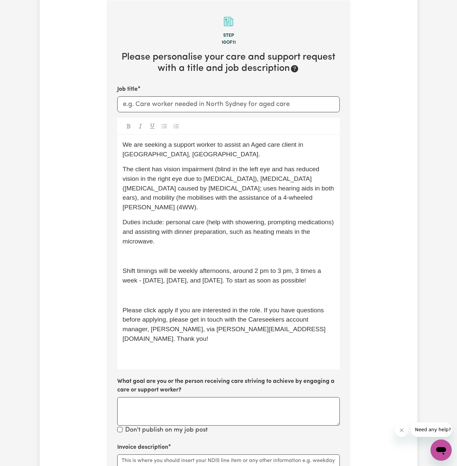
click at [166, 252] on p "﻿" at bounding box center [229, 257] width 212 height 10
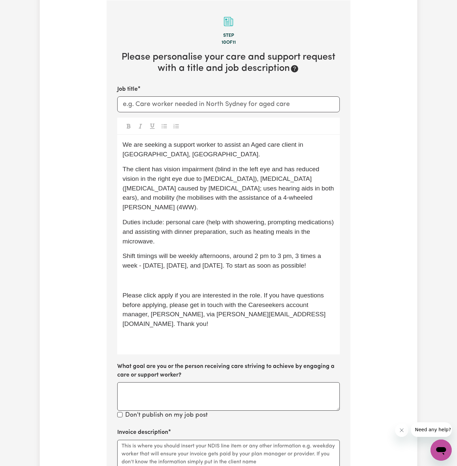
click at [166, 276] on p "﻿" at bounding box center [229, 281] width 212 height 10
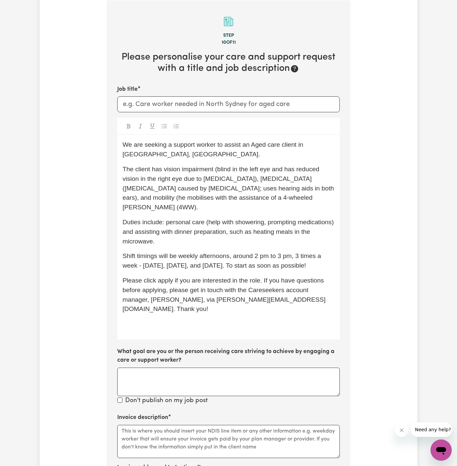
click at [210, 277] on span "Please click apply if you are interested in the role. If you have questions bef…" at bounding box center [224, 294] width 203 height 35
click at [243, 263] on div "We are seeking a support worker to assist an Aged care client in [GEOGRAPHIC_DA…" at bounding box center [228, 237] width 223 height 205
click at [259, 260] on p "Shift timings will be weekly afternoons, around 2 pm to 3 pm, 3 times a week - …" at bounding box center [229, 261] width 212 height 19
click at [282, 253] on span "Shift timings will be weekly afternoons, around 2 pm to 3 pm, 3 times a week - …" at bounding box center [223, 261] width 201 height 17
drag, startPoint x: 298, startPoint y: 246, endPoint x: 321, endPoint y: 257, distance: 25.5
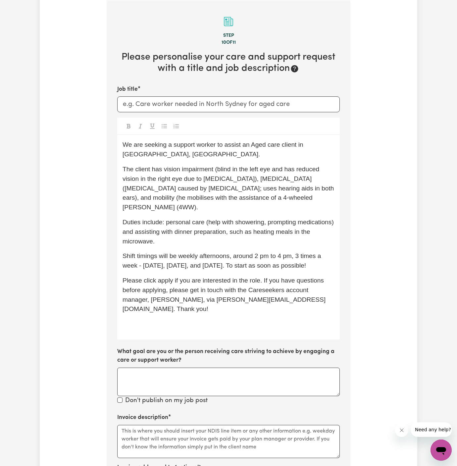
click at [321, 257] on p "Shift timings will be weekly afternoons, around 2 pm to 4 pm, 3 times a week - …" at bounding box center [229, 261] width 212 height 19
drag, startPoint x: 299, startPoint y: 247, endPoint x: 233, endPoint y: 256, distance: 66.5
click at [233, 256] on span "Shift timings will be weekly afternoons, around 2 pm to 4 pm, 3 times a week - …" at bounding box center [223, 261] width 201 height 17
click at [233, 256] on p "Shift timings will be weekly afternoons, around 2 pm to 4 pm,. To start as soon…" at bounding box center [229, 261] width 212 height 19
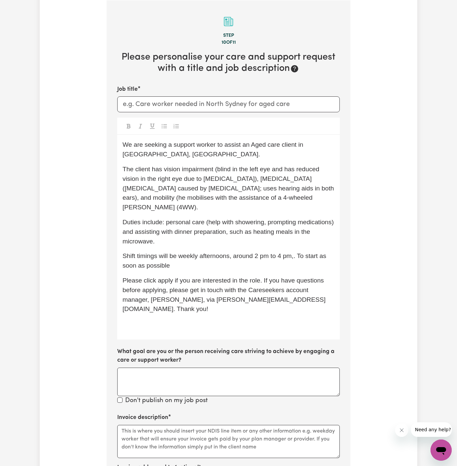
click at [197, 253] on span "Shift timings will be weekly afternoons, around 2 pm to 4 pm,. To start as soon…" at bounding box center [225, 261] width 205 height 17
click at [255, 252] on p "Shift timings will be weekly [DATE] and [DATE] afternoons, around 2 pm to 4 pm,…" at bounding box center [229, 261] width 212 height 19
click at [275, 253] on span "Shift timings will be weekly [DATE] and [DATE] afternoons, around 2 pm to 4 pm,…" at bounding box center [228, 261] width 211 height 17
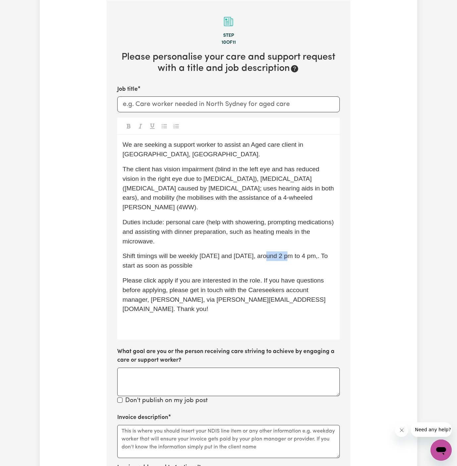
drag, startPoint x: 288, startPoint y: 247, endPoint x: 267, endPoint y: 247, distance: 20.9
click at [267, 253] on span "Shift timings will be weekly [DATE] and [DATE], around 2 pm to 4 pm,. To start …" at bounding box center [226, 261] width 207 height 17
click at [312, 253] on span "Shift timings will be weekly [DATE] and [DATE] from 2 pm to 4 pm,. To start as …" at bounding box center [229, 261] width 212 height 17
click at [300, 254] on p "Shift timings will be weekly [DATE] and [DATE] from 2 pm to 4 pm. To start as s…" at bounding box center [229, 261] width 212 height 19
click at [263, 277] on span "Please click apply if you are interested in the role. If you have questions bef…" at bounding box center [224, 294] width 203 height 35
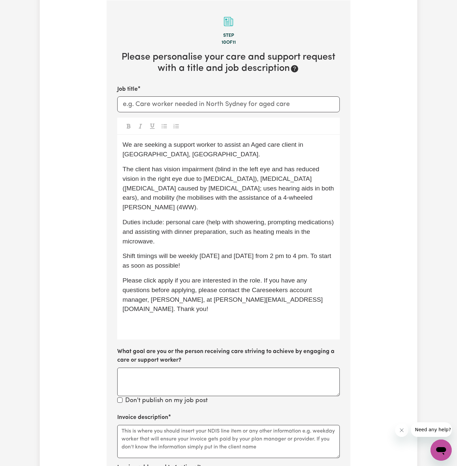
click at [226, 320] on p "﻿" at bounding box center [229, 325] width 212 height 10
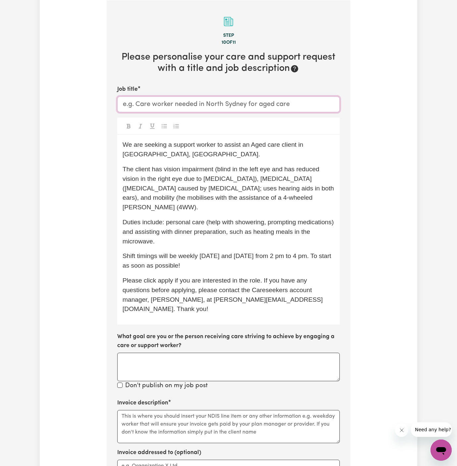
click at [182, 98] on input "Job title" at bounding box center [228, 104] width 223 height 16
paste input "Support Worker Needed In [GEOGRAPHIC_DATA], [GEOGRAPHIC_DATA]"
type input "Support Worker Needed In [GEOGRAPHIC_DATA], [GEOGRAPHIC_DATA]"
click at [221, 410] on textarea "Invoice description" at bounding box center [228, 426] width 223 height 33
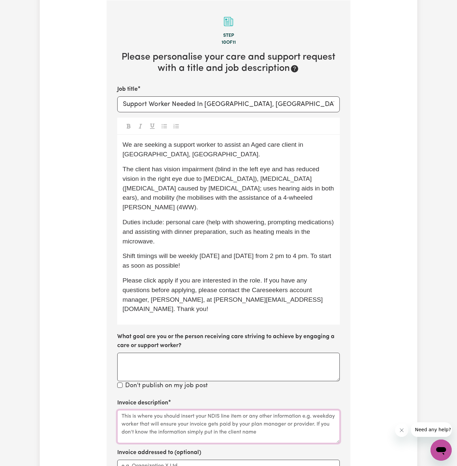
paste textarea "c/o Vitality Club"
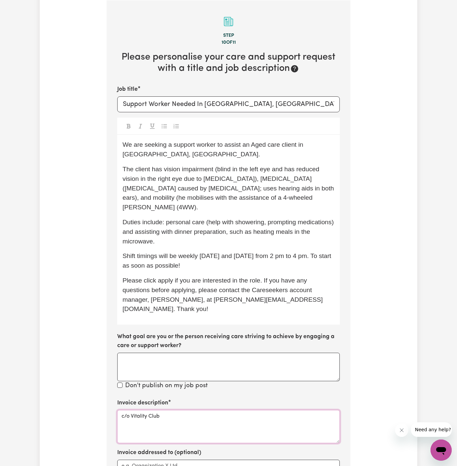
type textarea "c/o Vitality Club"
paste textarea "c/o Vitality Club"
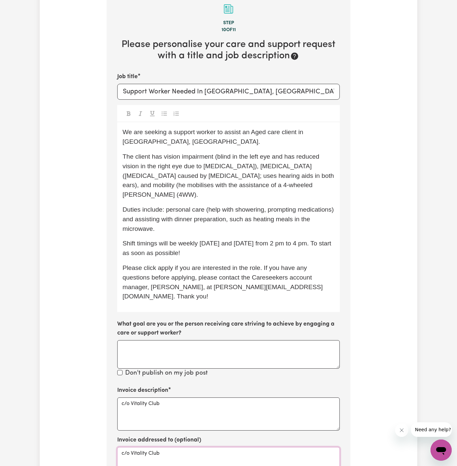
scroll to position [190, 0]
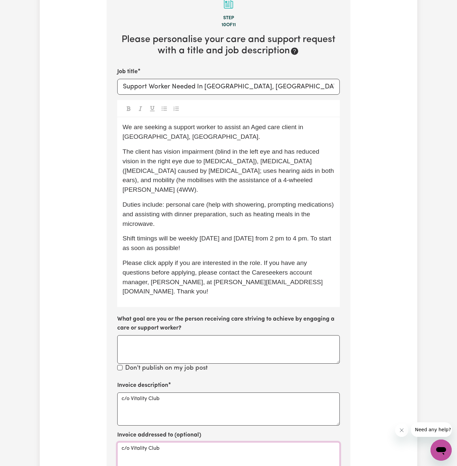
type textarea "c/o Vitality Club"
click at [144, 128] on span "We are seeking a support worker to assist an Aged care client in [GEOGRAPHIC_DA…" at bounding box center [214, 132] width 183 height 17
click at [224, 175] on p "The client has vision impairment (blind in the left eye and has reduced vision …" at bounding box center [229, 171] width 212 height 48
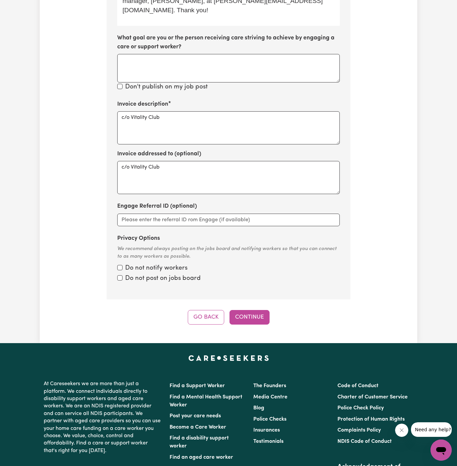
scroll to position [492, 0]
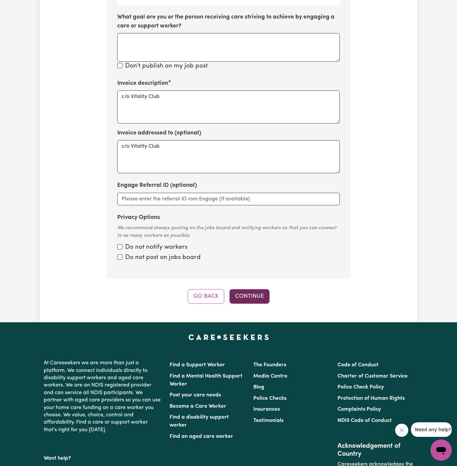
click at [258, 289] on button "Continue" at bounding box center [250, 296] width 40 height 15
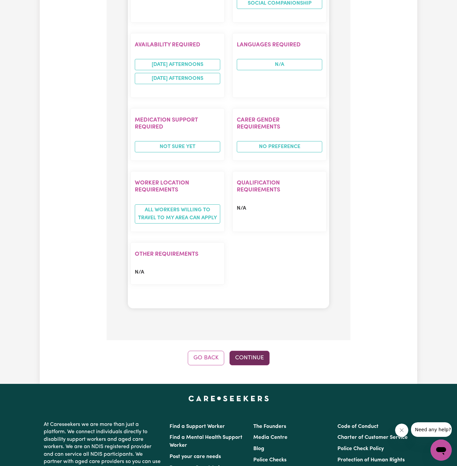
click at [246, 351] on button "Continue" at bounding box center [250, 358] width 40 height 15
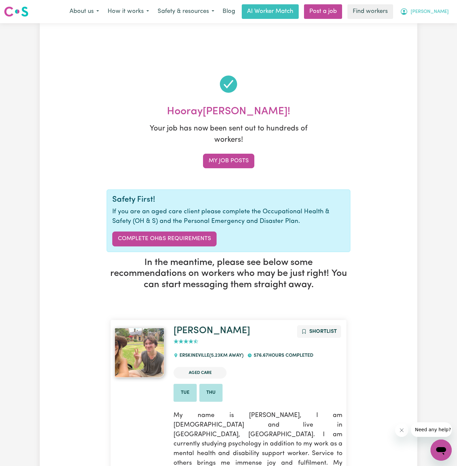
click at [444, 10] on span "[PERSON_NAME]" at bounding box center [430, 11] width 38 height 7
click at [434, 29] on link "My Dashboard" at bounding box center [427, 26] width 52 height 13
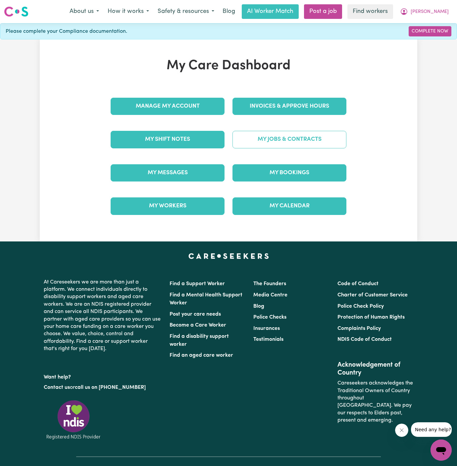
click at [292, 137] on link "My Jobs & Contracts" at bounding box center [290, 139] width 114 height 17
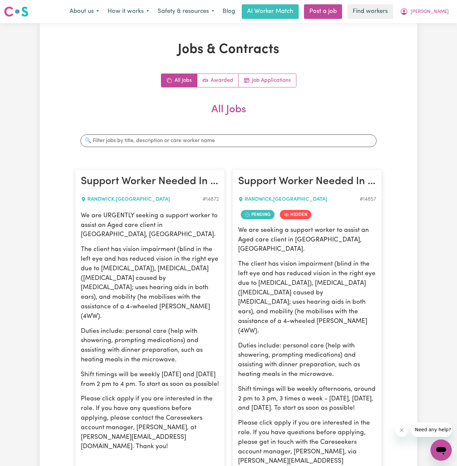
drag, startPoint x: 83, startPoint y: 216, endPoint x: 189, endPoint y: 376, distance: 191.8
click at [189, 376] on div "We are URGENTLY seeking a support worker to assist an Aged care client in [GEOG…" at bounding box center [150, 331] width 138 height 241
copy div "We are URGENTLY seeking a support worker to assist an Aged care client in [GEOG…"
click at [442, 13] on span "[PERSON_NAME]" at bounding box center [430, 11] width 38 height 7
click at [438, 28] on link "My Dashboard" at bounding box center [427, 26] width 52 height 13
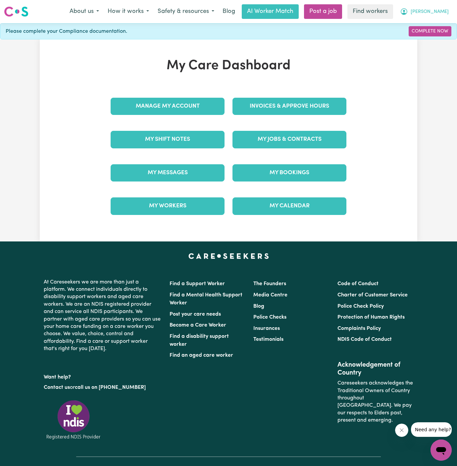
click at [442, 10] on span "[PERSON_NAME]" at bounding box center [430, 11] width 38 height 7
click at [442, 38] on link "Logout" at bounding box center [427, 38] width 52 height 13
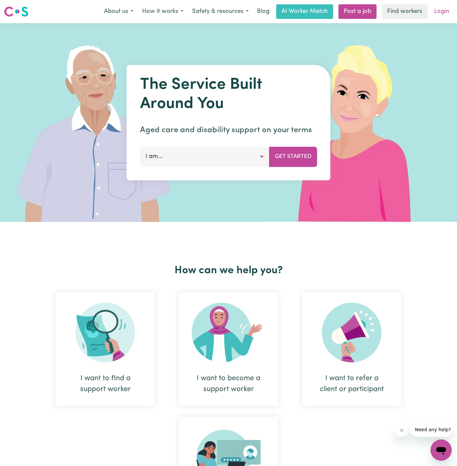
click at [450, 8] on link "Login" at bounding box center [442, 11] width 23 height 15
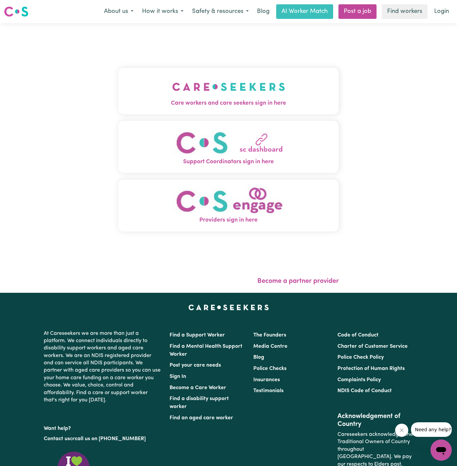
click at [227, 100] on span "Care workers and care seekers sign in here" at bounding box center [228, 103] width 221 height 9
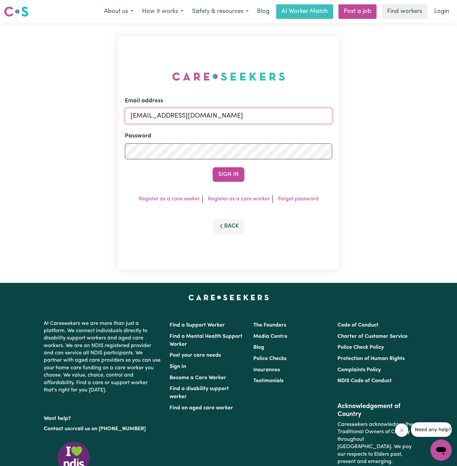
drag, startPoint x: 163, startPoint y: 118, endPoint x: 350, endPoint y: 117, distance: 186.6
click at [350, 117] on div "Email address [EMAIL_ADDRESS][DOMAIN_NAME] Password Sign In Register as a care …" at bounding box center [228, 153] width 457 height 260
paste input "ClientTraralgonLifeful"
type input "[EMAIL_ADDRESS][DOMAIN_NAME]"
click at [213, 167] on button "Sign In" at bounding box center [229, 174] width 32 height 15
